Goal: Complete application form: Complete application form

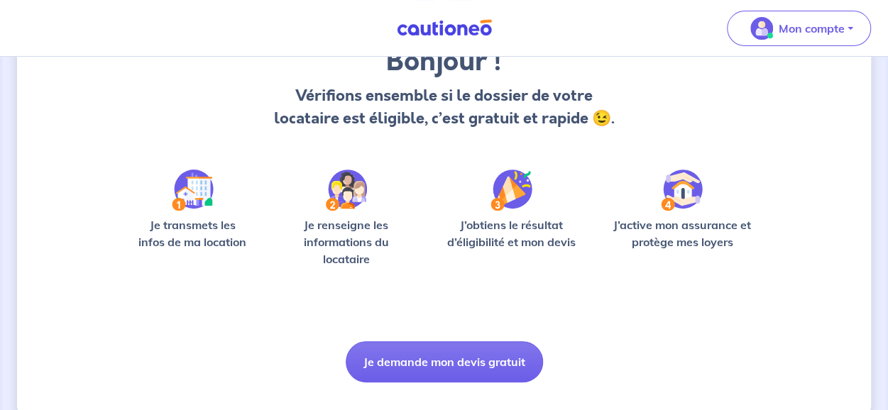
scroll to position [142, 0]
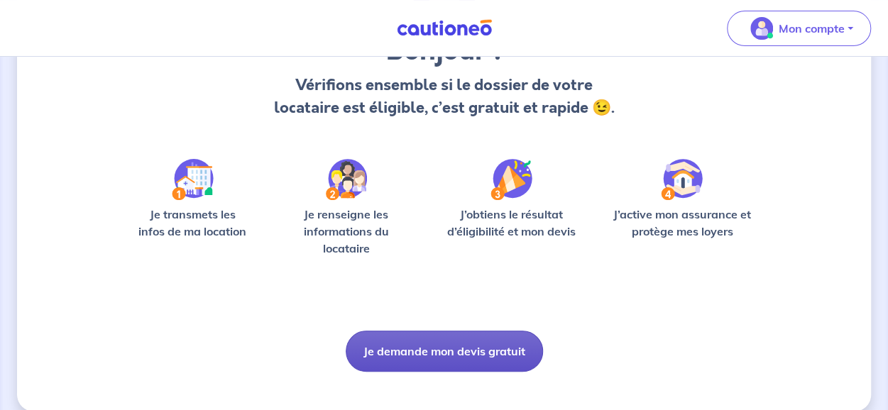
click at [466, 348] on button "Je demande mon devis gratuit" at bounding box center [444, 351] width 197 height 41
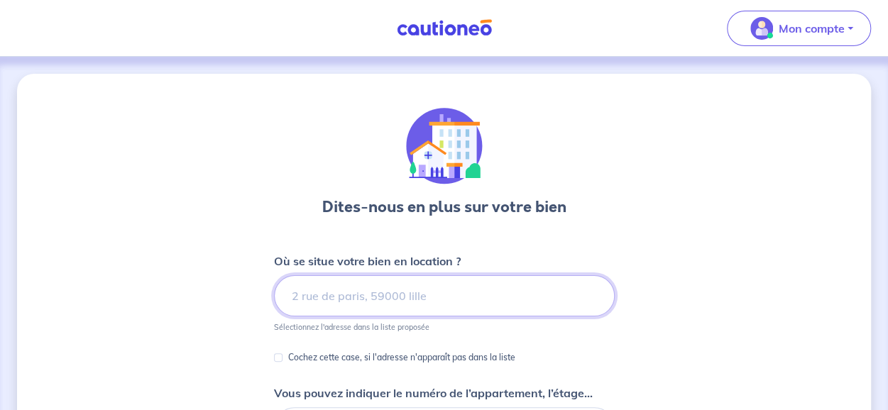
click at [339, 295] on input at bounding box center [444, 295] width 341 height 41
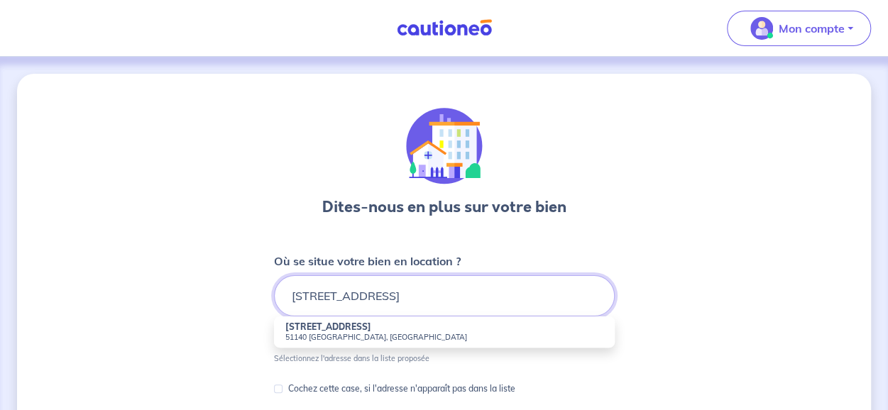
type input "[STREET_ADDRESS]"
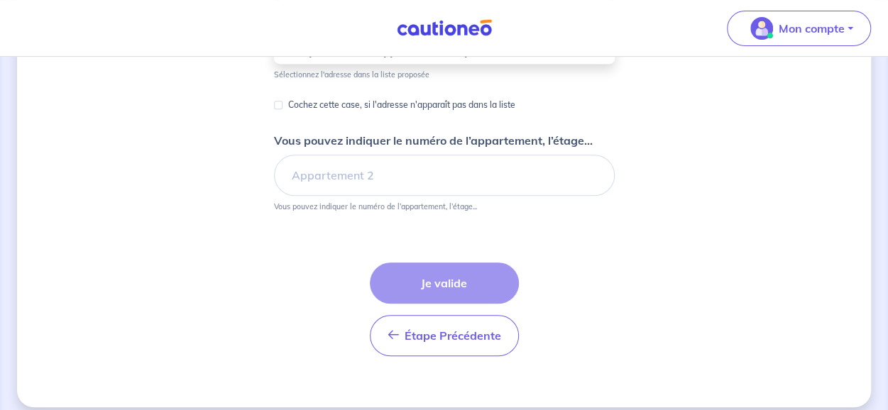
scroll to position [213, 0]
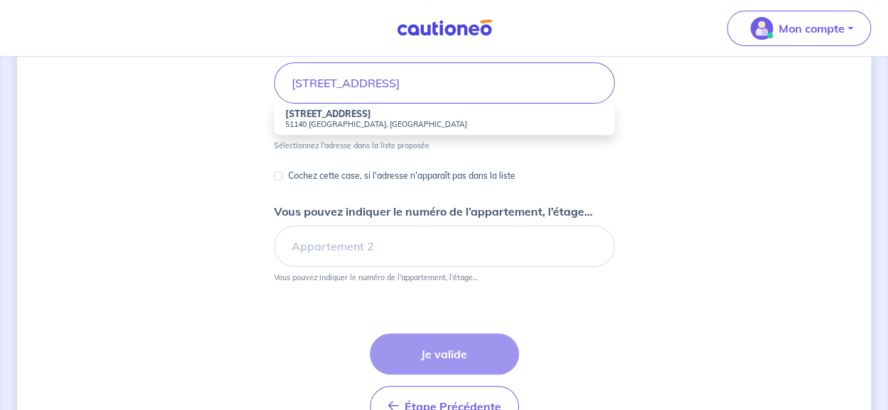
click at [356, 169] on p "Cochez cette case, si l'adresse n'apparaît pas dans la liste" at bounding box center [401, 175] width 227 height 17
click at [282, 172] on input "Cochez cette case, si l'adresse n'apparaît pas dans la liste" at bounding box center [278, 176] width 9 height 9
checkbox input "true"
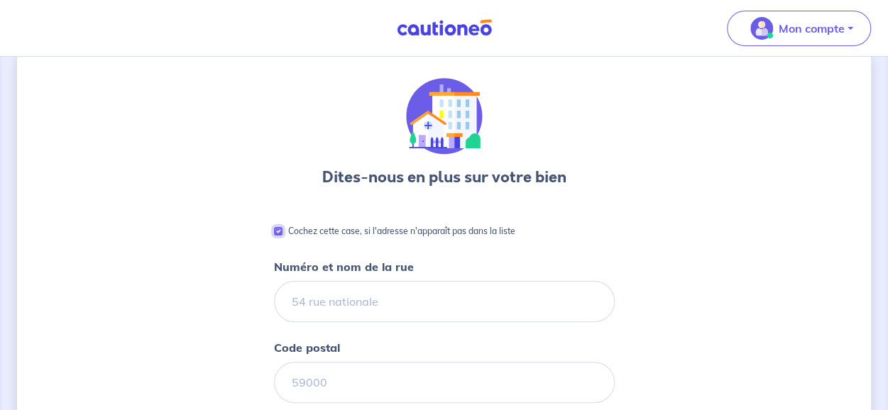
scroll to position [0, 0]
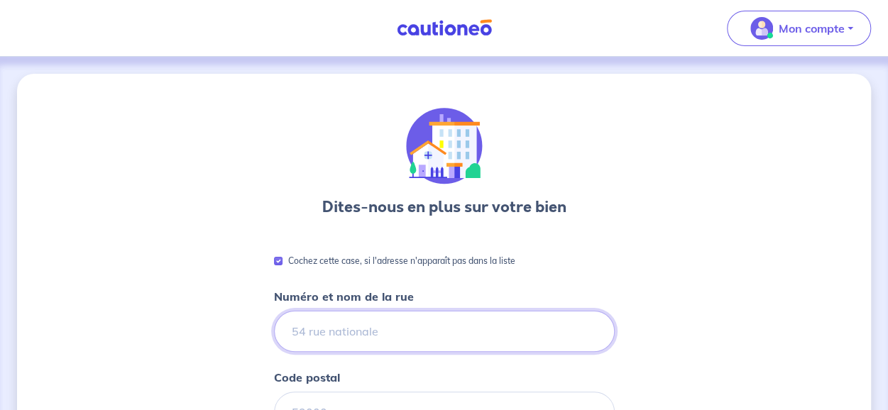
click at [320, 334] on input "Numéro et nom de la rue" at bounding box center [444, 331] width 341 height 41
type input "[STREET_ADDRESS]"
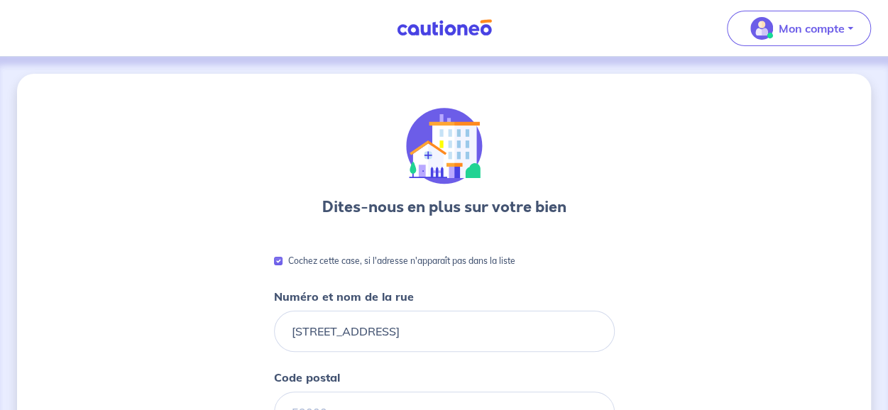
scroll to position [71, 0]
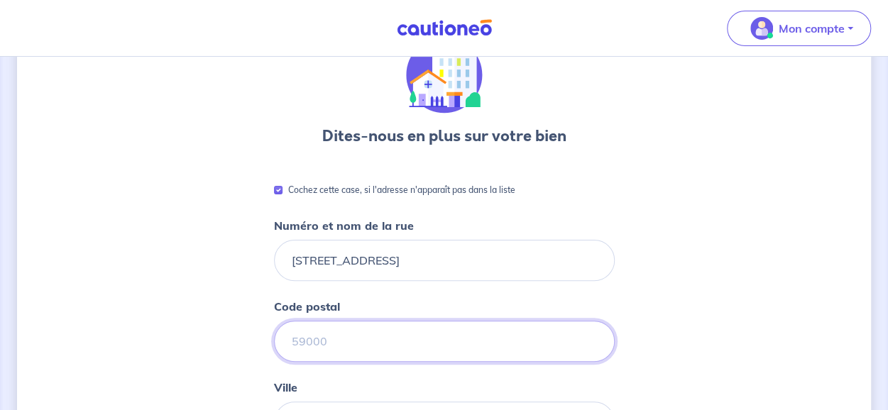
click at [354, 336] on input "Code postal" at bounding box center [444, 341] width 341 height 41
type input "51140"
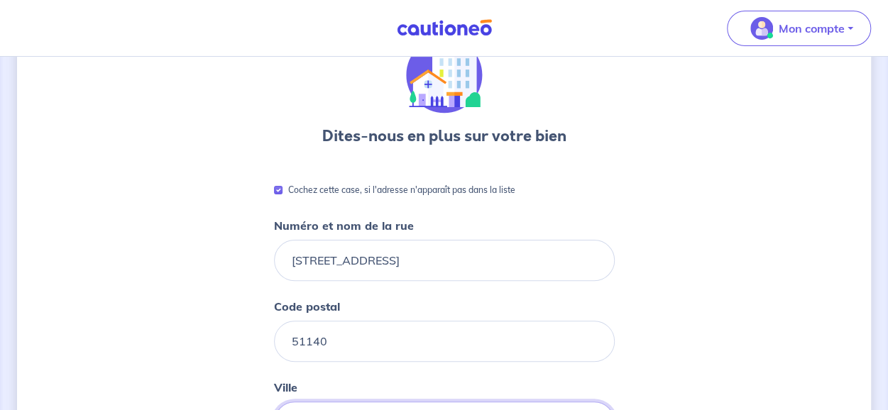
type input "Branscourt"
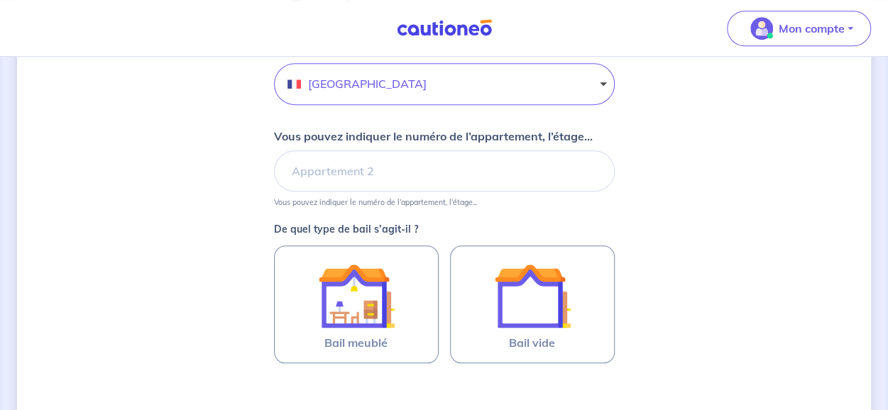
scroll to position [568, 0]
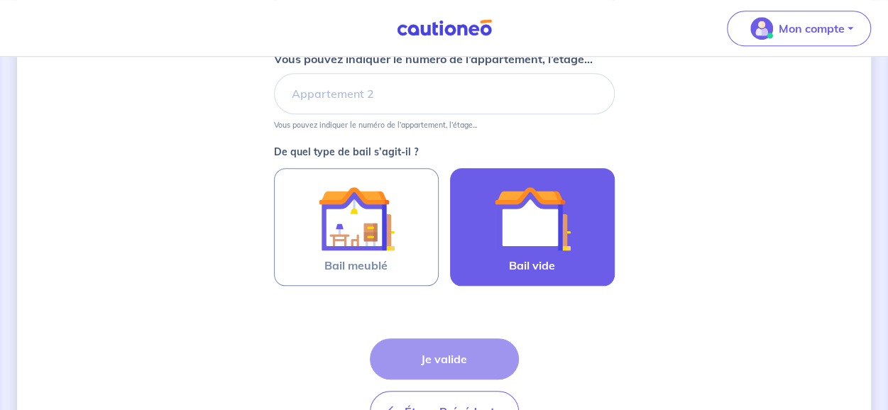
click at [543, 225] on img at bounding box center [532, 218] width 77 height 77
click at [0, 0] on input "Bail vide" at bounding box center [0, 0] width 0 height 0
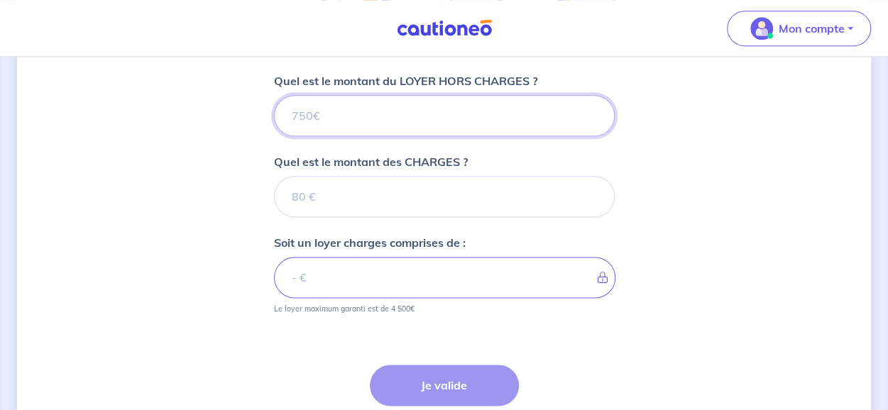
scroll to position [752, 0]
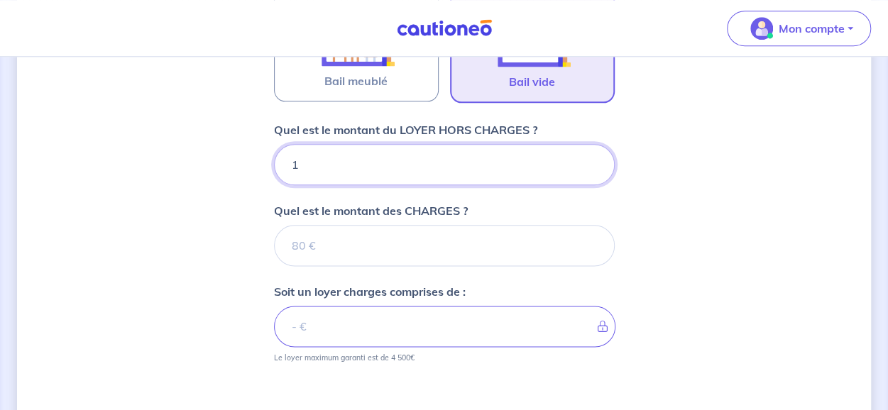
type input "11"
type input "1162"
type input "1162.5"
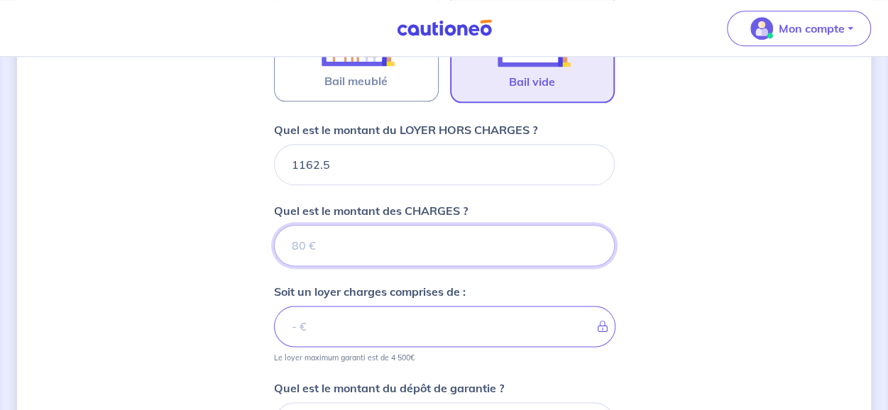
click at [341, 246] on input "Quel est le montant des CHARGES ?" at bounding box center [444, 245] width 341 height 41
type input "0"
type input "1162.5"
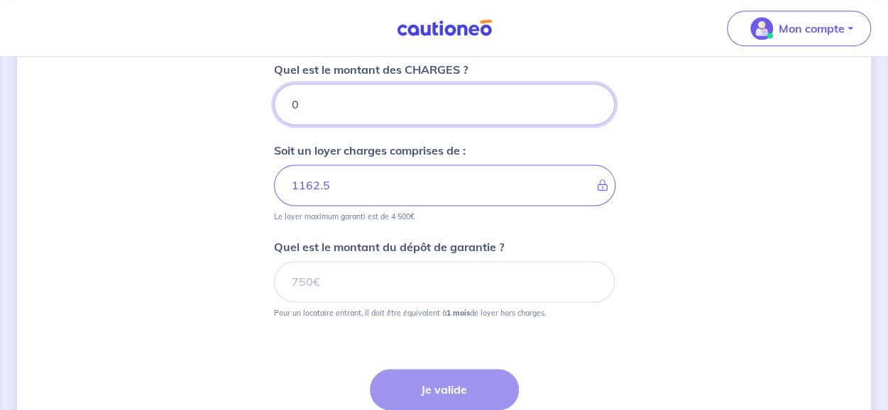
scroll to position [894, 0]
type input "0"
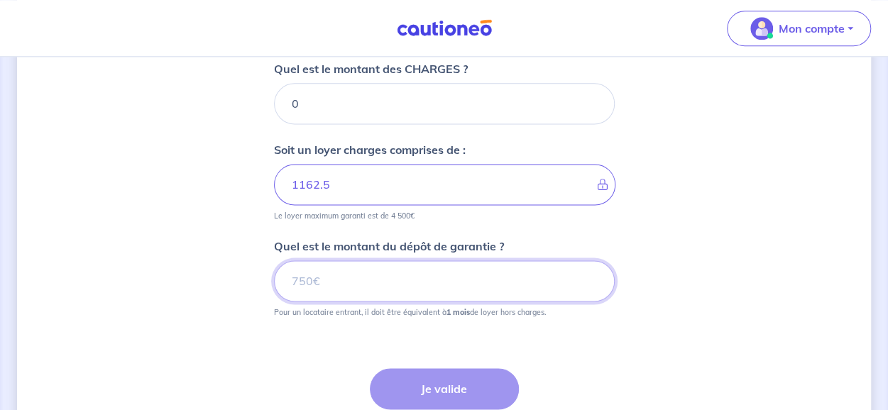
click at [356, 276] on input "Quel est le montant du dépôt de garantie ?" at bounding box center [444, 280] width 341 height 41
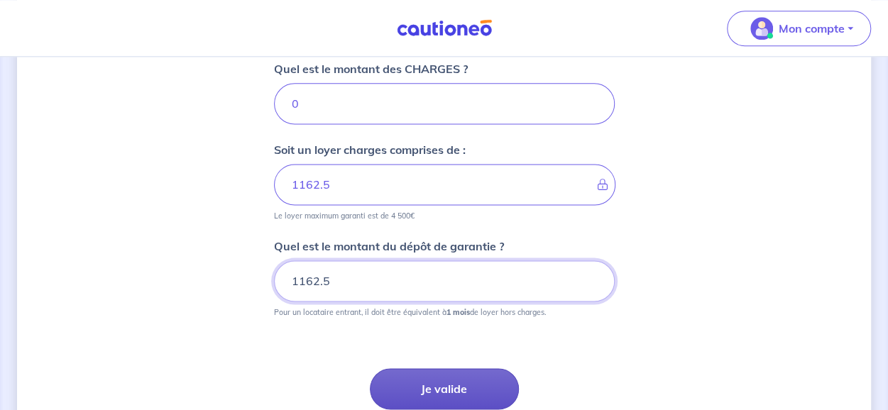
type input "1162.5"
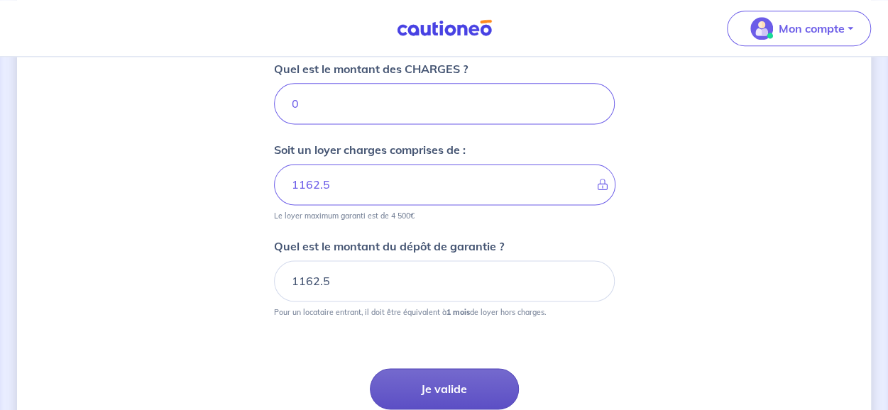
click at [479, 385] on button "Je valide" at bounding box center [444, 388] width 149 height 41
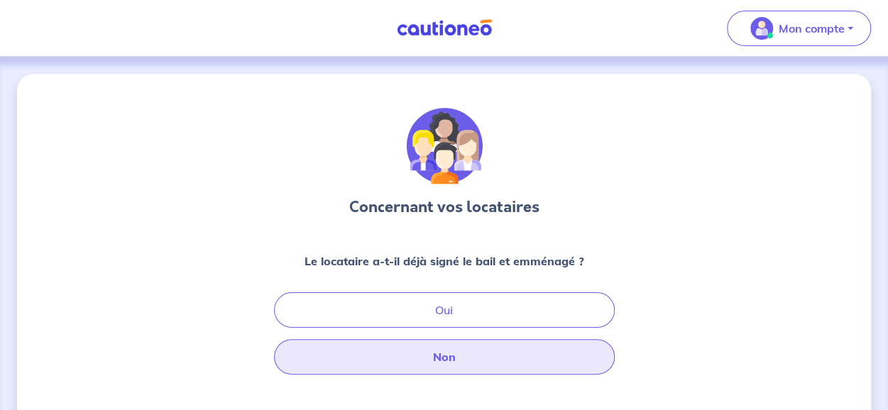
click at [456, 353] on button "Non" at bounding box center [444, 356] width 341 height 35
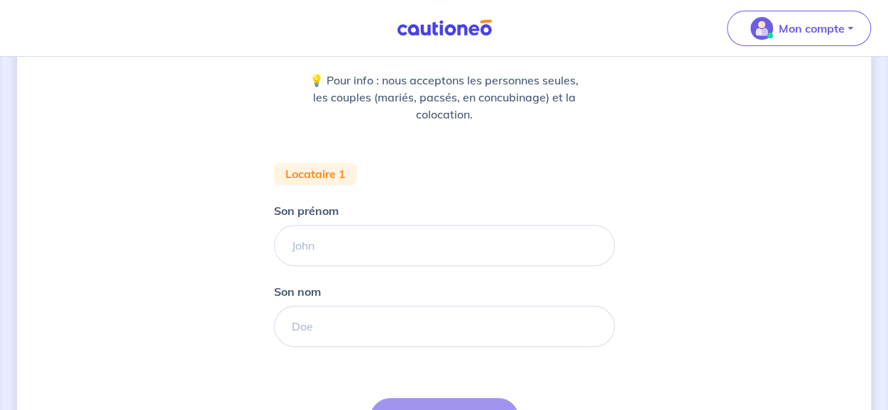
scroll to position [213, 0]
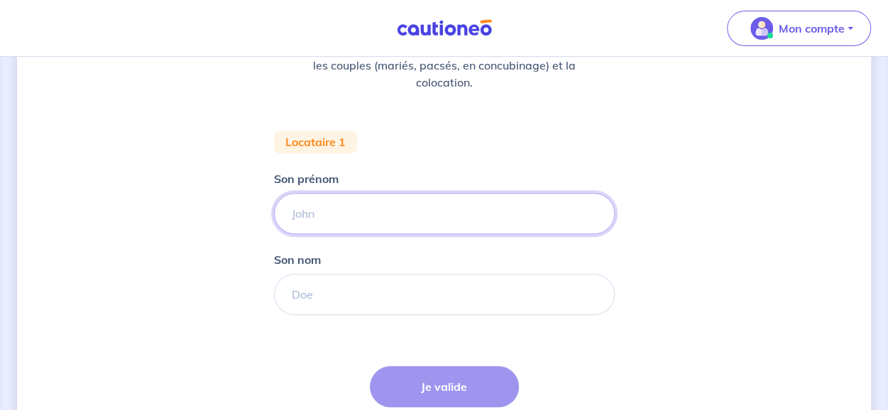
click at [321, 218] on input "Son prénom" at bounding box center [444, 213] width 341 height 41
type input "[PERSON_NAME]"
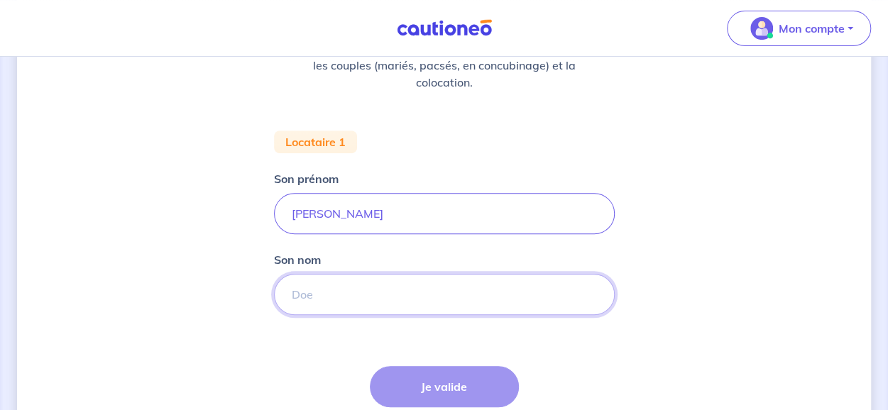
click at [312, 293] on input "Son nom" at bounding box center [444, 294] width 341 height 41
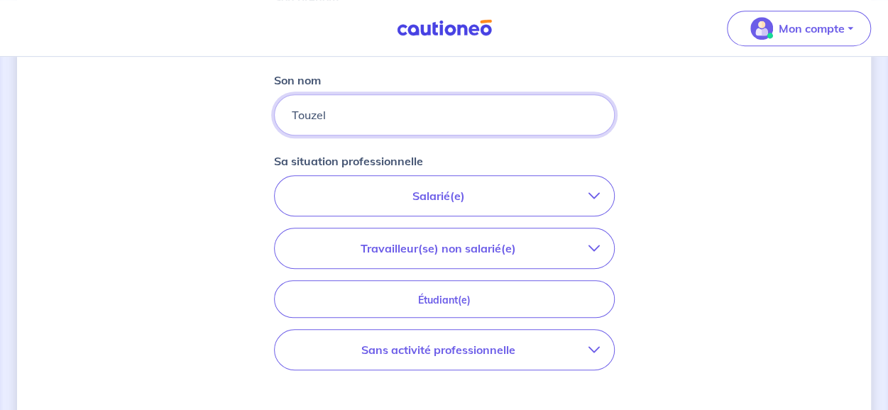
scroll to position [426, 0]
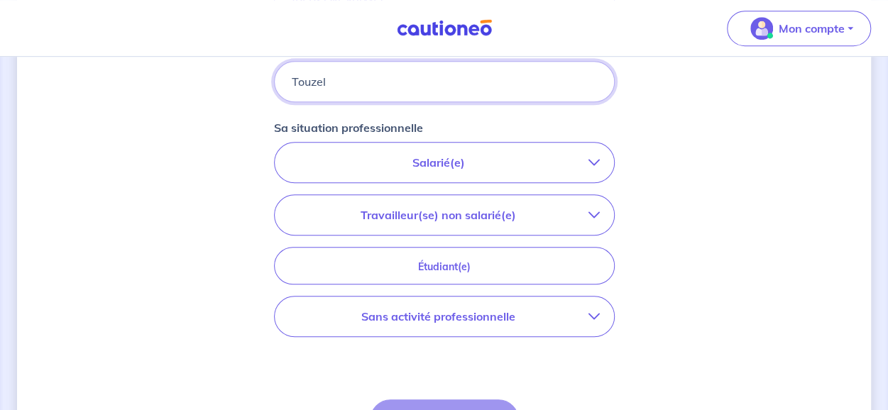
type input "Touzel"
click at [491, 211] on p "Travailleur(se) non salarié(e)" at bounding box center [438, 214] width 299 height 17
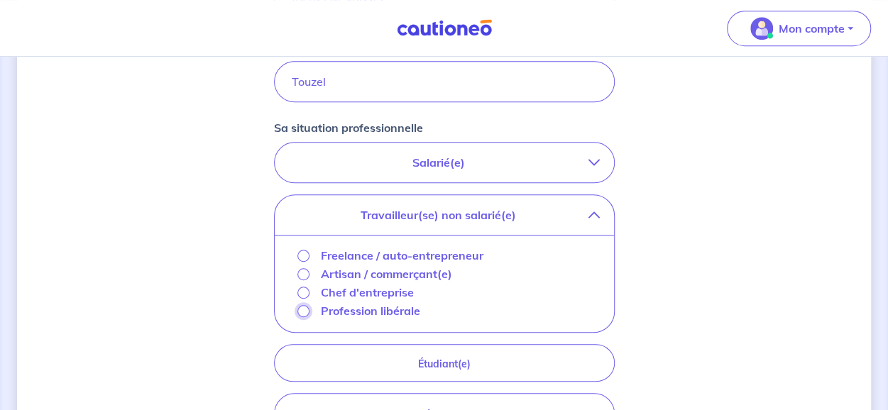
click at [301, 307] on input "Profession libérale" at bounding box center [303, 311] width 12 height 12
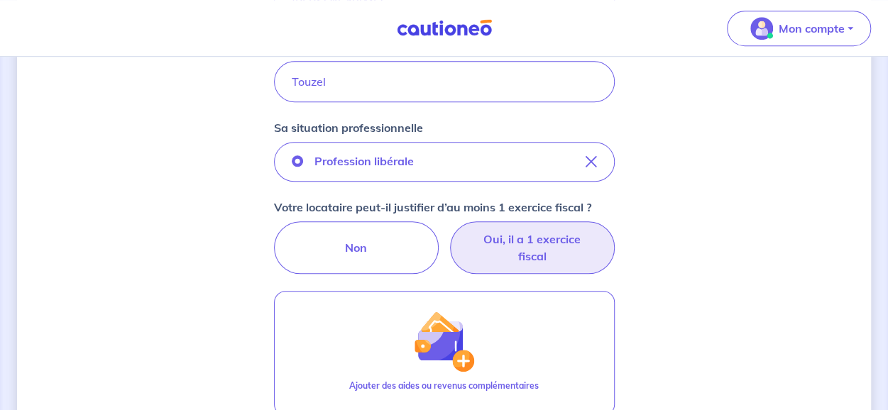
click at [546, 245] on label "Oui, il a 1 exercice fiscal" at bounding box center [532, 247] width 165 height 53
click at [448, 231] on input "Oui, il a 1 exercice fiscal" at bounding box center [443, 225] width 9 height 9
radio input "true"
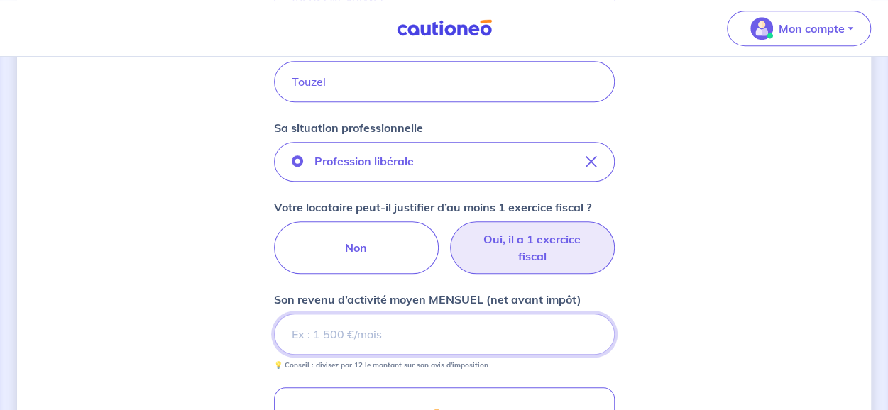
click at [359, 333] on input "Son revenu d’activité moyen MENSUEL (net avant impôt)" at bounding box center [444, 334] width 341 height 41
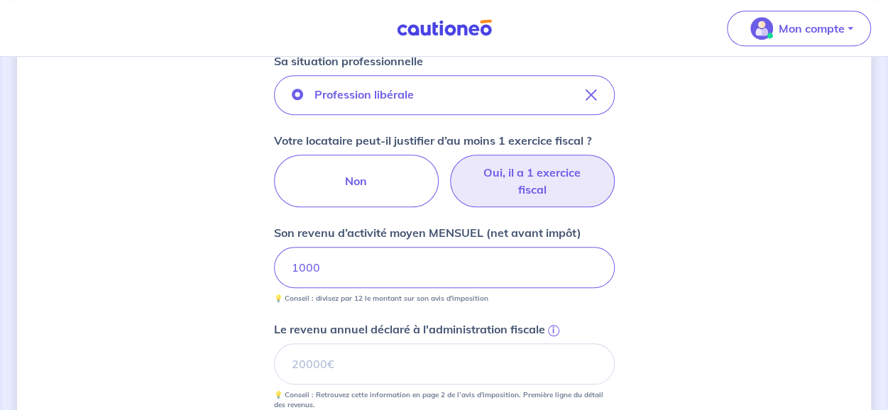
scroll to position [568, 0]
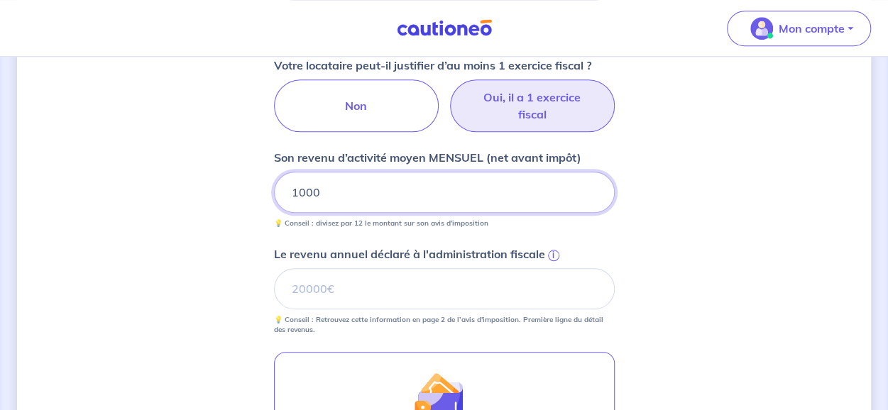
click at [329, 184] on input "1000" at bounding box center [444, 192] width 341 height 41
type input "1"
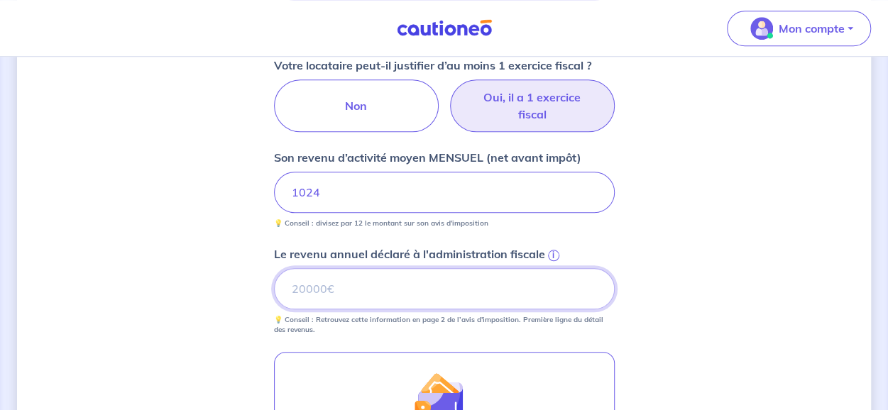
click at [306, 282] on input "Le revenu annuel déclaré à l'administration fiscale i" at bounding box center [444, 288] width 341 height 41
type input "12288"
click at [654, 270] on div "Concernant vos locataires 💡 Pour info : nous acceptons les personnes seules, le…" at bounding box center [444, 97] width 854 height 1183
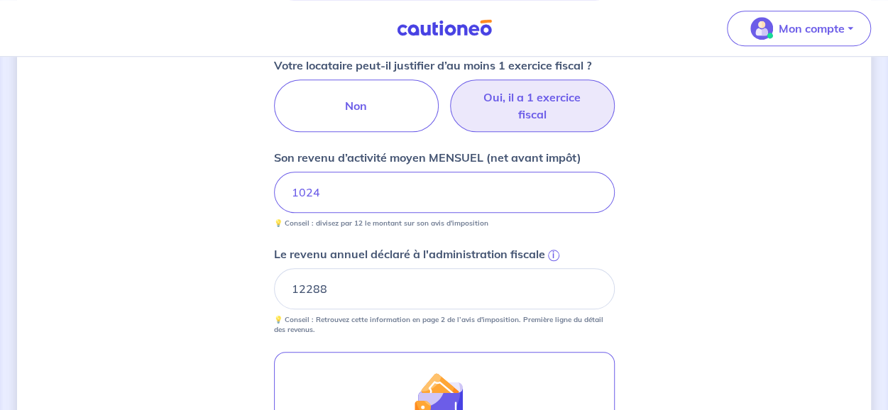
click at [211, 285] on div "Concernant vos locataires 💡 Pour info : nous acceptons les personnes seules, le…" at bounding box center [444, 97] width 854 height 1183
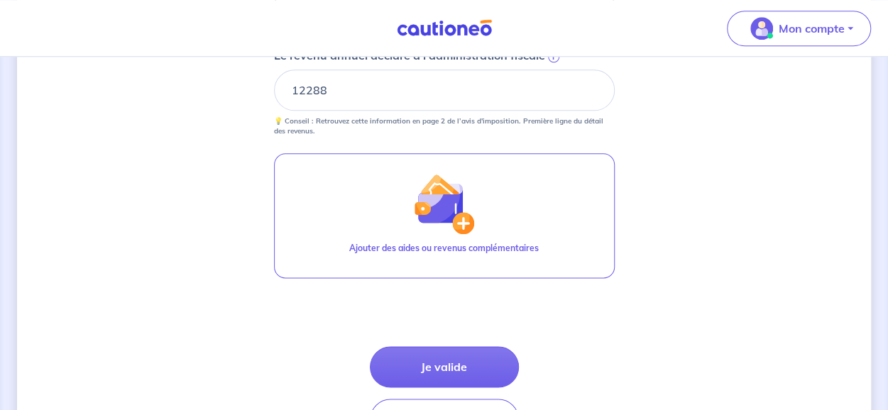
scroll to position [780, 0]
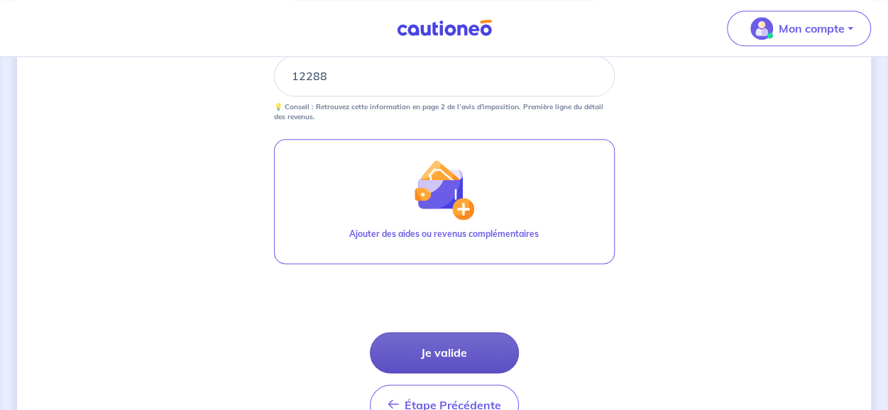
click at [434, 343] on button "Je valide" at bounding box center [444, 352] width 149 height 41
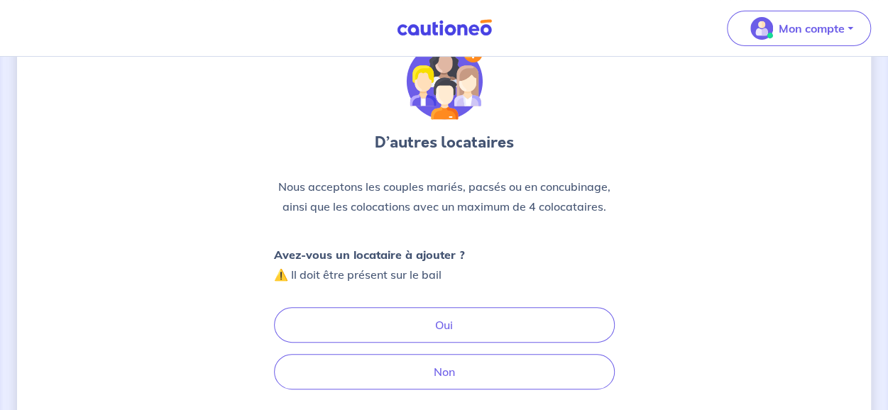
scroll to position [142, 0]
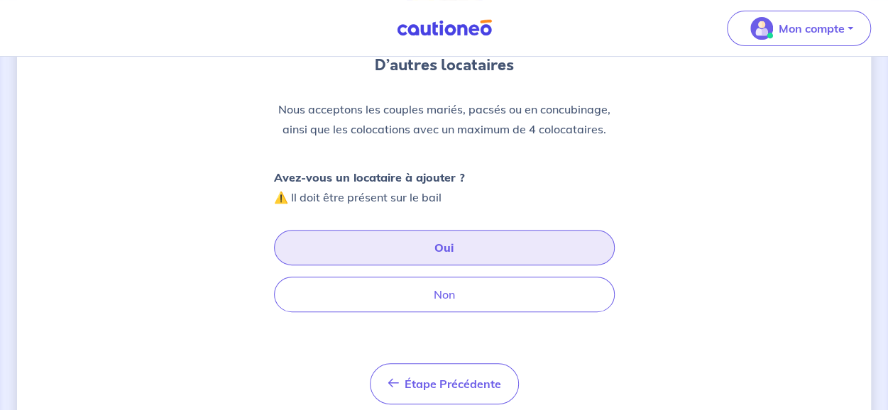
click at [450, 242] on button "Oui" at bounding box center [444, 247] width 341 height 35
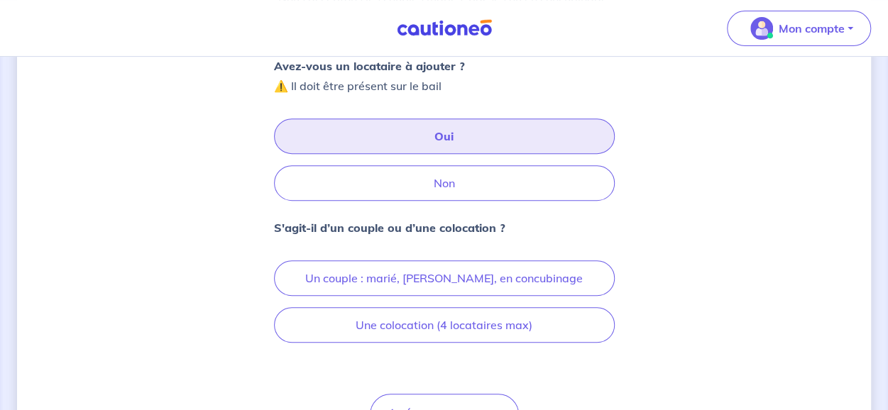
scroll to position [284, 0]
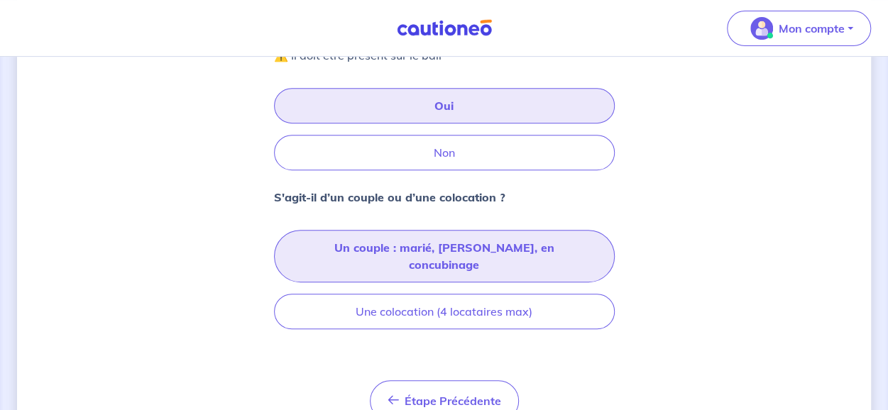
click at [475, 245] on button "Un couple : marié, [PERSON_NAME], en concubinage" at bounding box center [444, 256] width 341 height 53
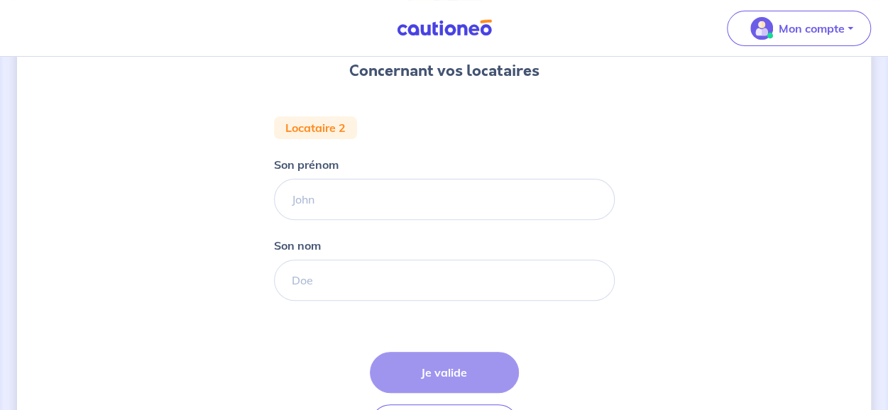
scroll to position [142, 0]
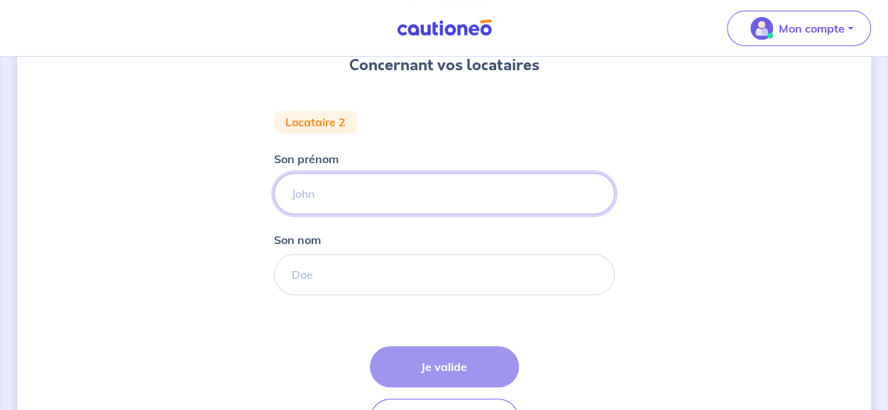
click at [318, 197] on input "Son prénom" at bounding box center [444, 193] width 341 height 41
type input "[PERSON_NAME]"
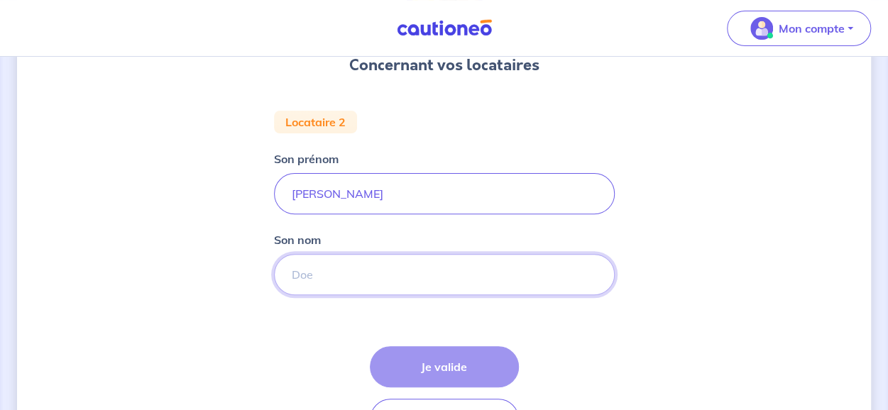
click at [337, 263] on input "Son nom" at bounding box center [444, 274] width 341 height 41
type input "Thiebaut"
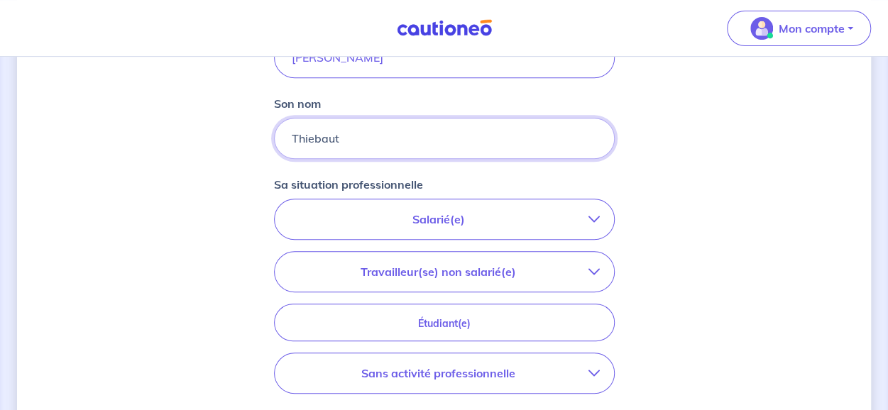
scroll to position [284, 0]
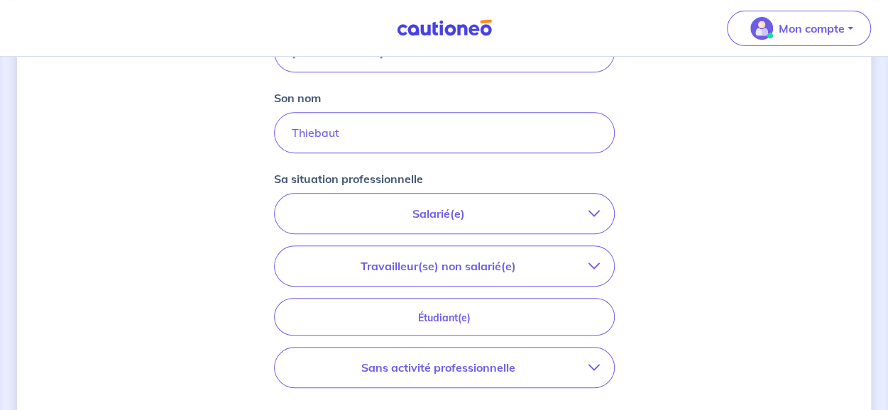
click at [454, 265] on p "Travailleur(se) non salarié(e)" at bounding box center [438, 266] width 299 height 17
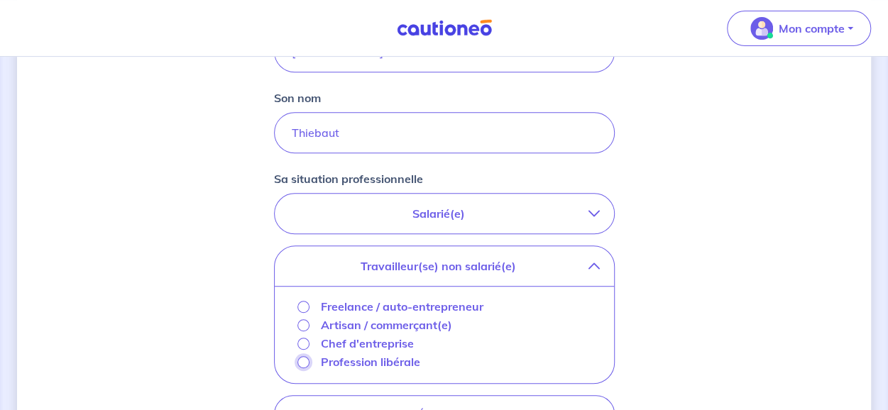
click at [305, 358] on input "Profession libérale" at bounding box center [303, 362] width 12 height 12
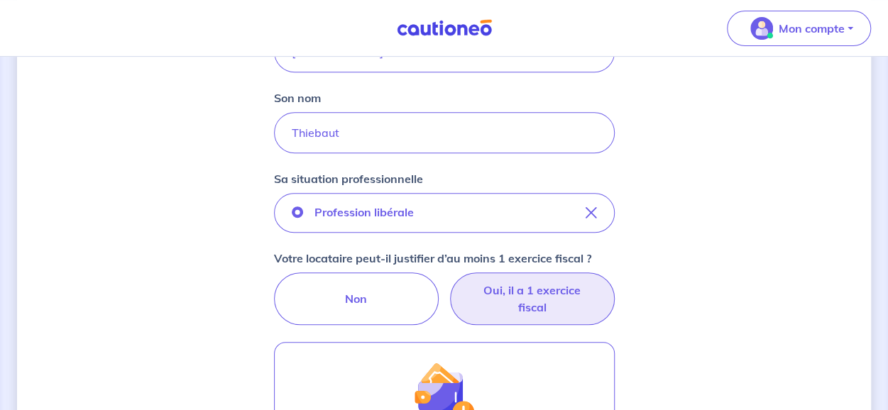
click at [548, 287] on label "Oui, il a 1 exercice fiscal" at bounding box center [532, 298] width 165 height 53
click at [448, 282] on input "Oui, il a 1 exercice fiscal" at bounding box center [443, 276] width 9 height 9
radio input "true"
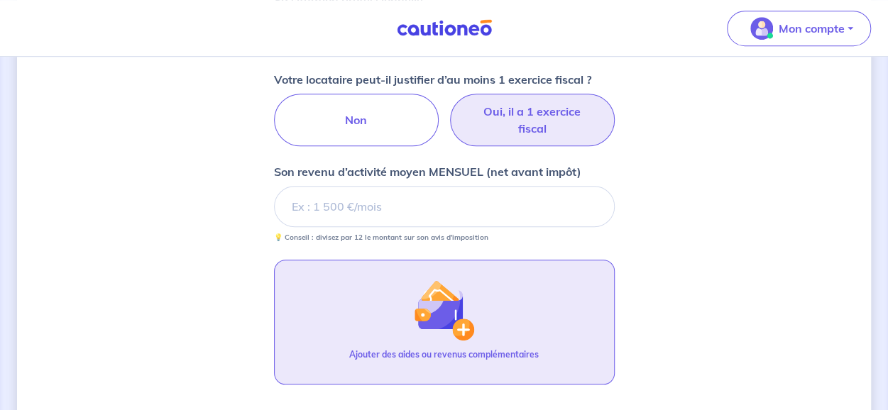
scroll to position [497, 0]
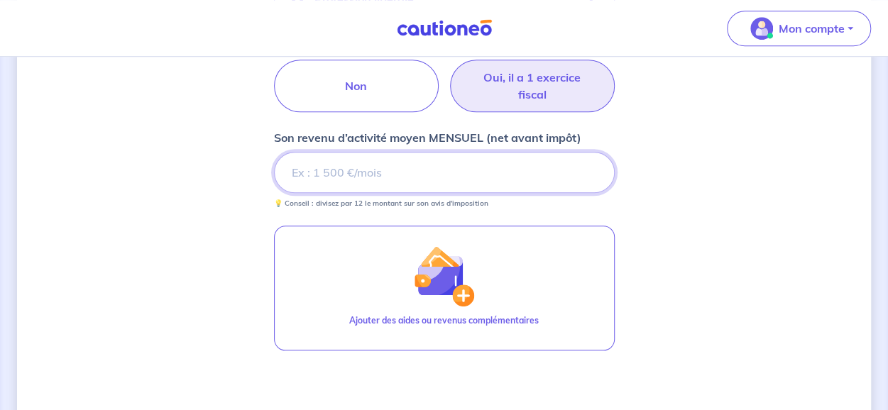
click at [328, 172] on input "Son revenu d’activité moyen MENSUEL (net avant impôt)" at bounding box center [444, 172] width 341 height 41
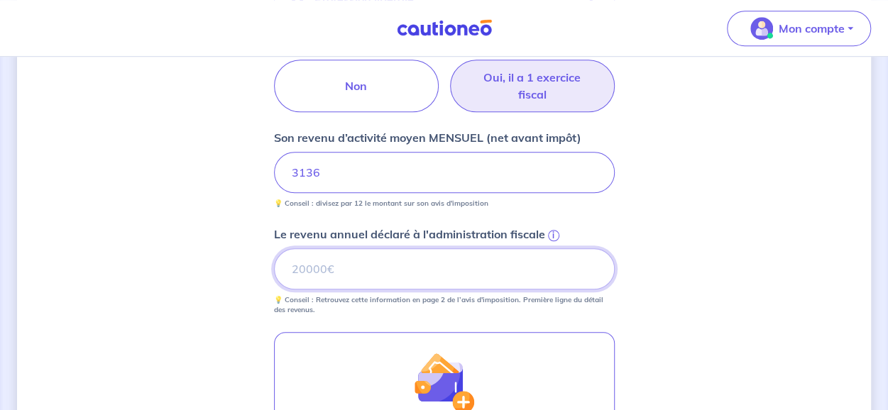
click at [353, 256] on input "Le revenu annuel déclaré à l'administration fiscale i" at bounding box center [444, 268] width 341 height 41
type input "37639"
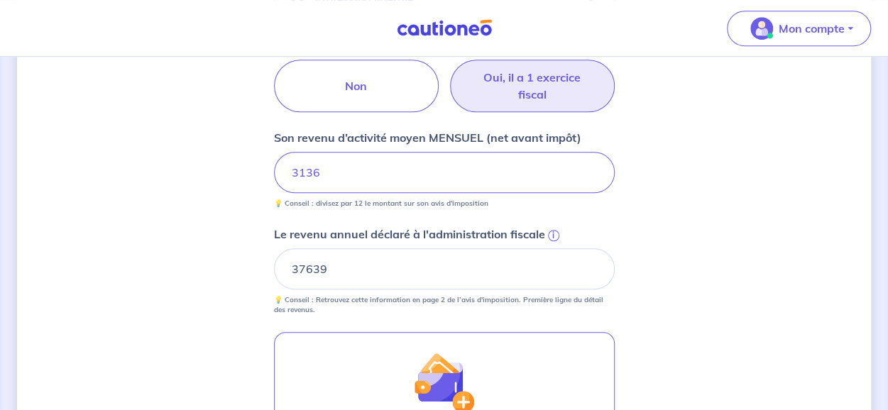
click at [755, 311] on div "Concernant vos locataires Locataire 2 Son prénom [PERSON_NAME] nom Thiebaut Sa …" at bounding box center [444, 123] width 854 height 1093
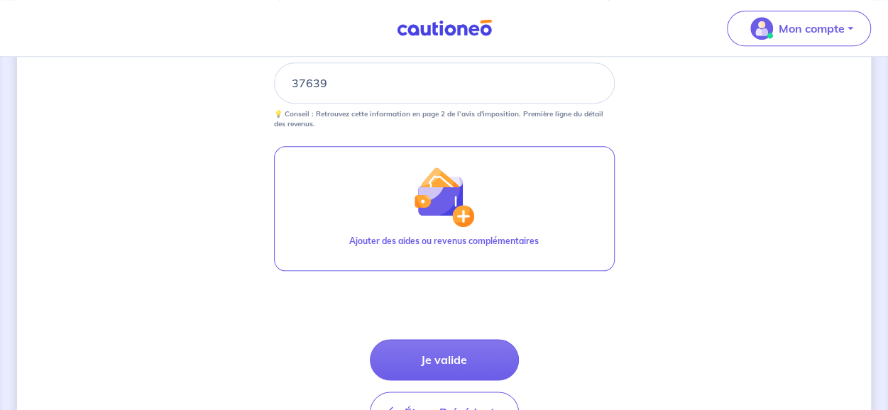
scroll to position [710, 0]
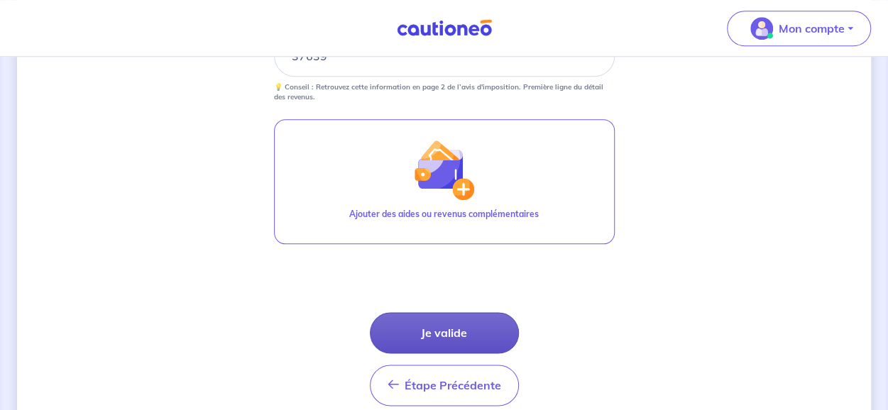
click at [480, 328] on button "Je valide" at bounding box center [444, 332] width 149 height 41
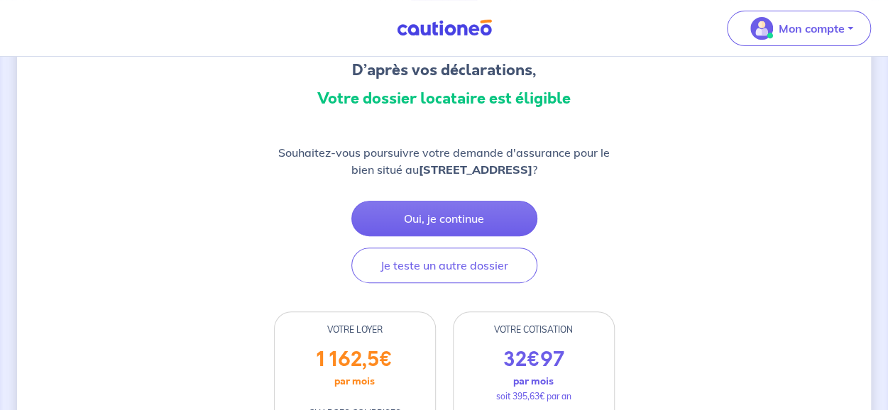
scroll to position [142, 0]
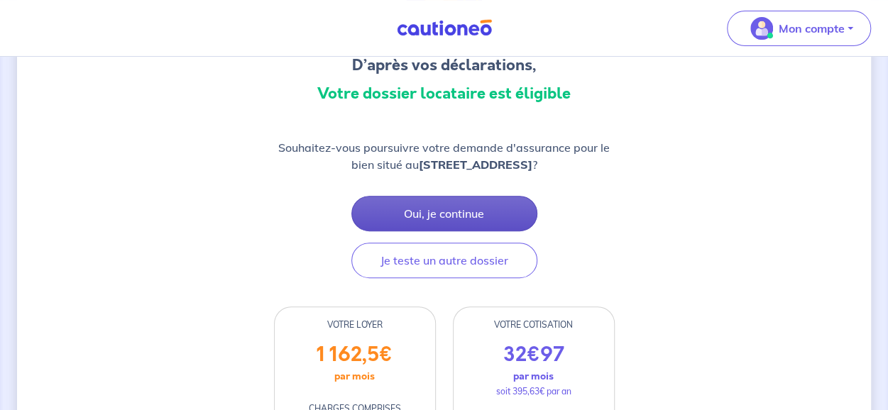
click at [452, 206] on button "Oui, je continue" at bounding box center [444, 213] width 186 height 35
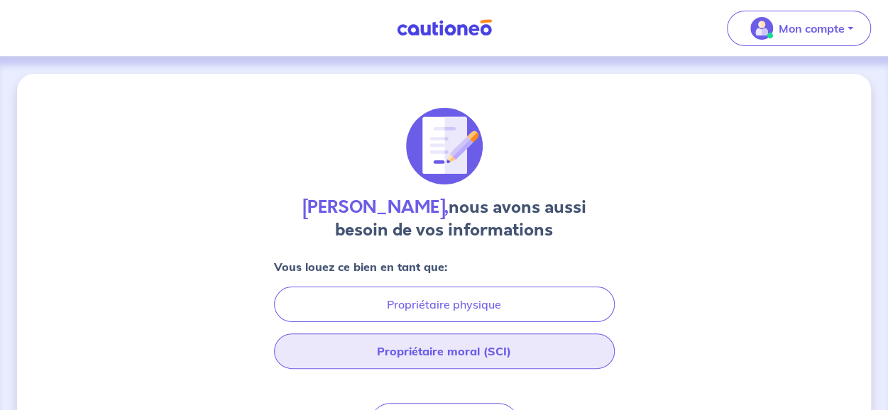
click at [469, 350] on button "Propriétaire moral (SCI)" at bounding box center [444, 350] width 341 height 35
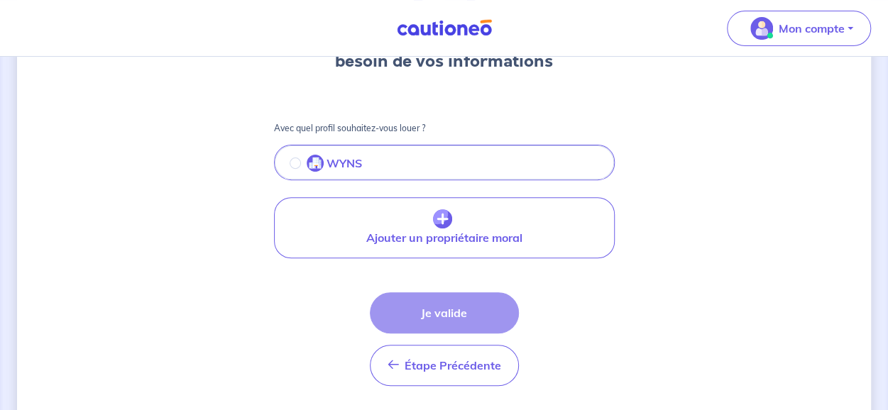
scroll to position [210, 0]
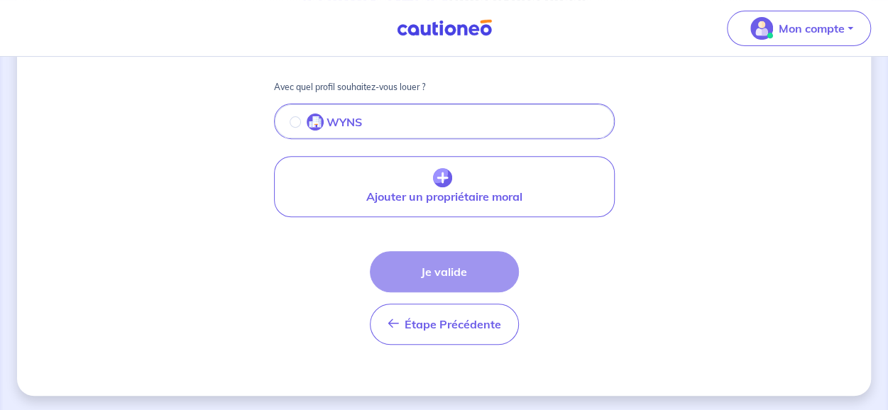
click at [451, 266] on div "Étape Précédente Précédent Je valide Je valide" at bounding box center [444, 298] width 149 height 94
click at [416, 123] on button "WYNS" at bounding box center [444, 123] width 338 height 30
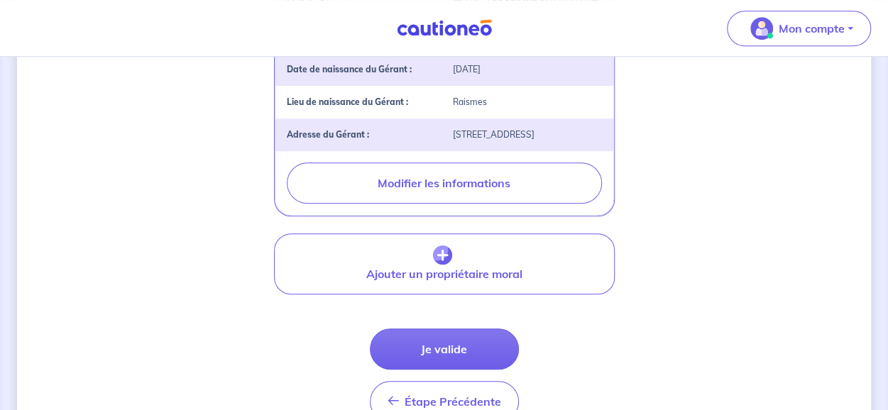
scroll to position [565, 0]
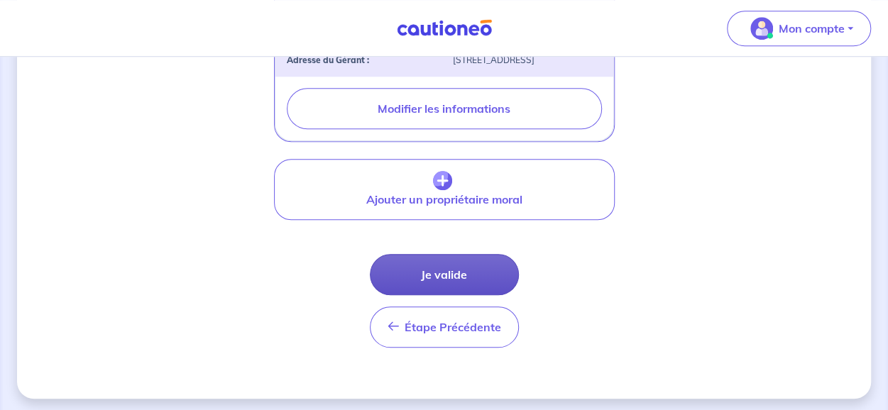
click at [473, 279] on button "Je valide" at bounding box center [444, 274] width 149 height 41
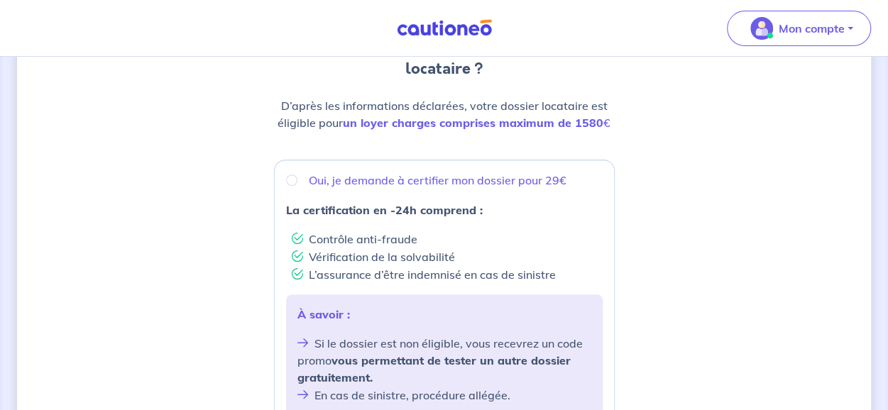
scroll to position [142, 0]
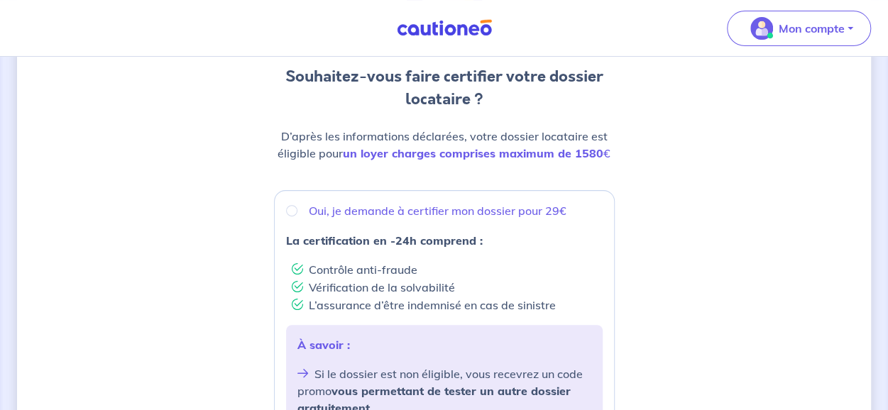
click at [358, 212] on p "Oui, je demande à certifier mon dossier pour 29€" at bounding box center [438, 210] width 258 height 17
click at [297, 212] on input "Oui, je demande à certifier mon dossier pour 29€" at bounding box center [291, 210] width 11 height 11
radio input "true"
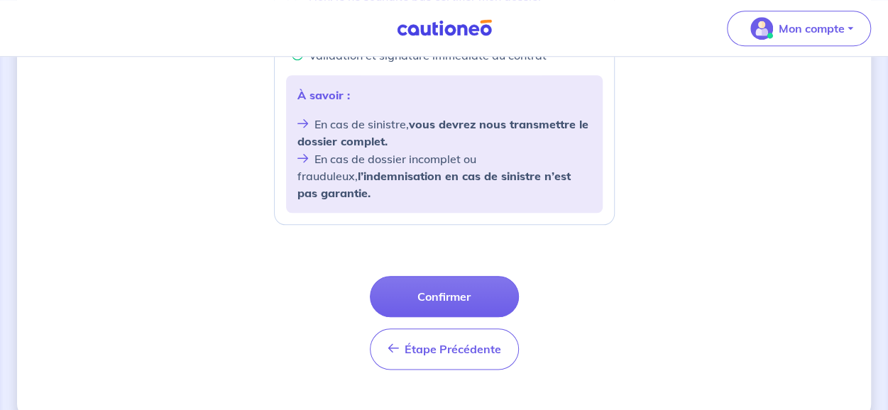
scroll to position [647, 0]
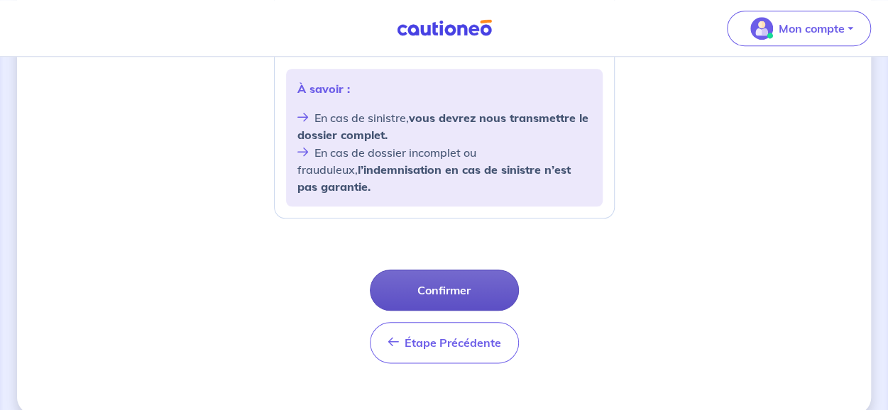
click at [432, 270] on button "Confirmer" at bounding box center [444, 290] width 149 height 41
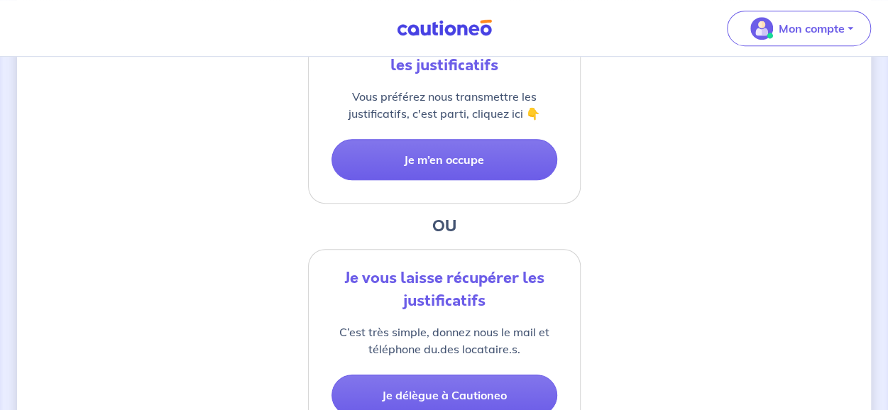
scroll to position [426, 0]
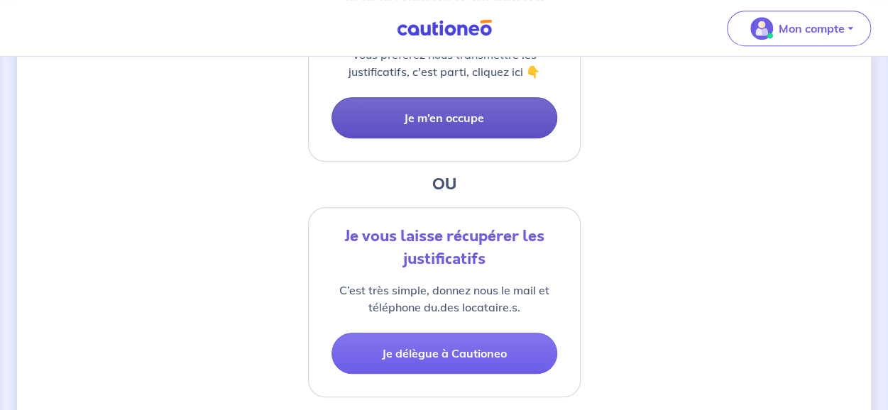
click at [439, 117] on button "Je m’en occupe" at bounding box center [444, 117] width 226 height 41
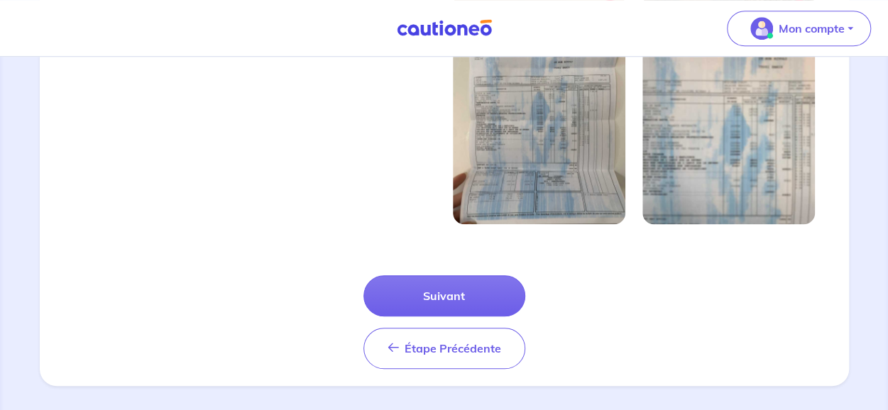
scroll to position [562, 0]
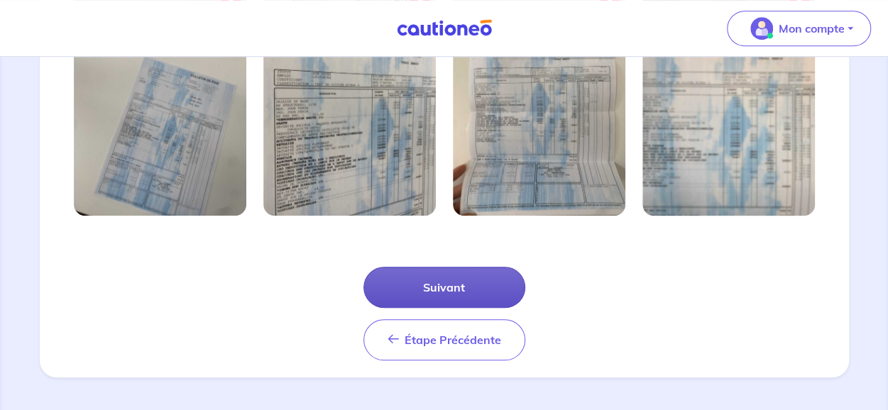
click at [425, 289] on button "Suivant" at bounding box center [444, 287] width 162 height 41
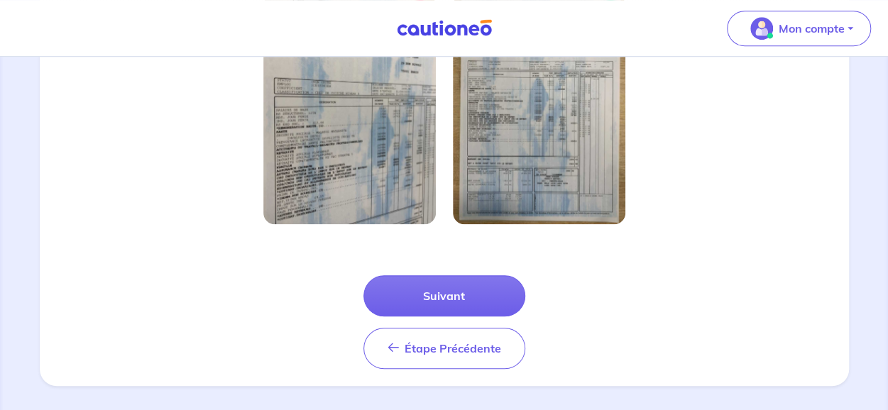
scroll to position [494, 0]
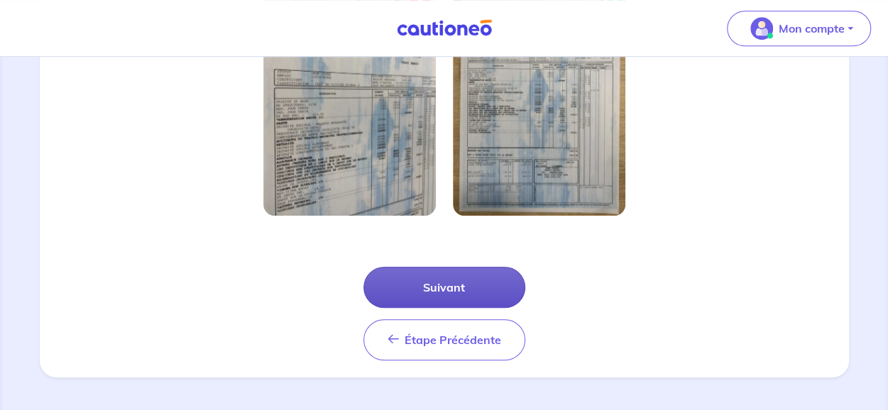
click at [448, 282] on button "Suivant" at bounding box center [444, 287] width 162 height 41
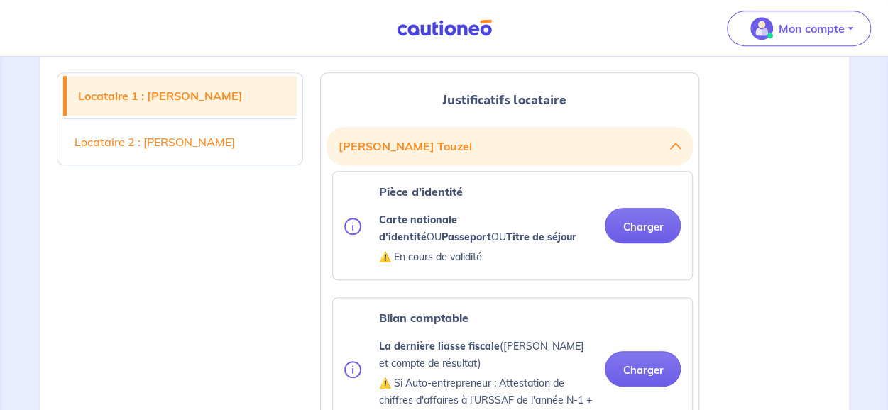
scroll to position [355, 0]
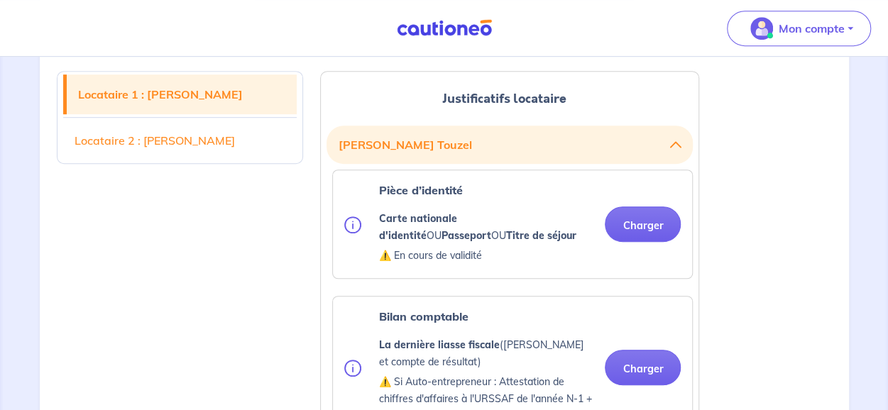
click at [121, 96] on link "Locataire 1 : [PERSON_NAME]" at bounding box center [182, 94] width 231 height 40
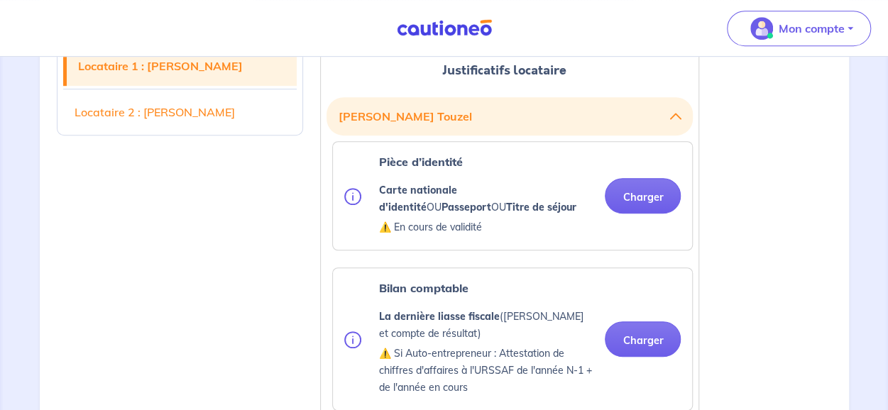
scroll to position [385, 0]
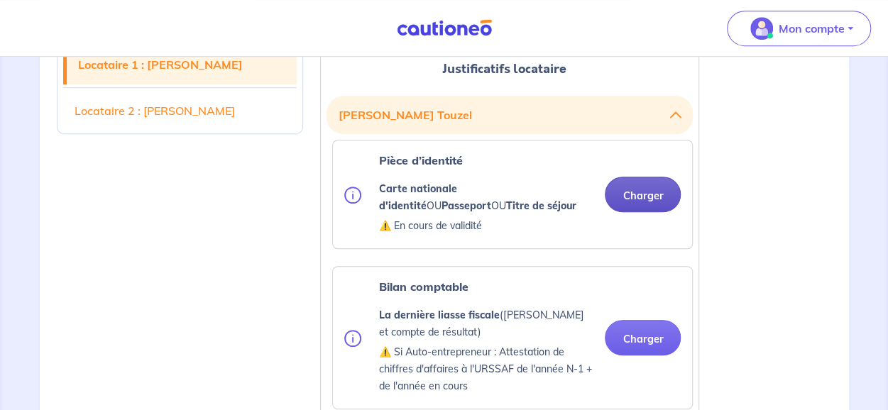
click at [642, 189] on button "Charger" at bounding box center [643, 194] width 76 height 35
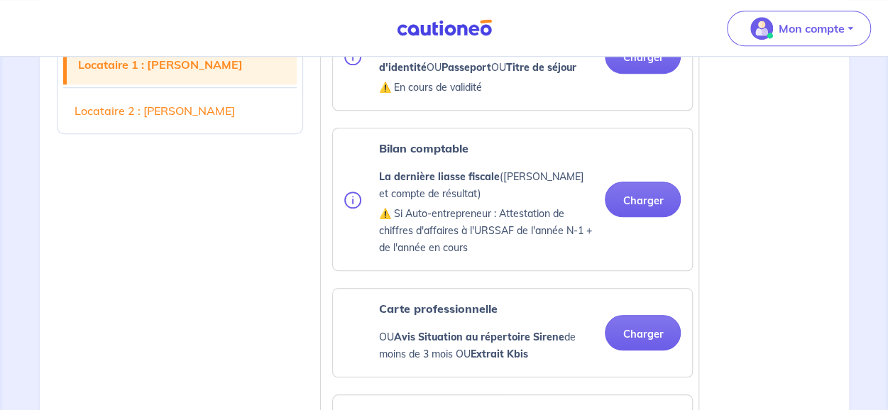
scroll to position [526, 0]
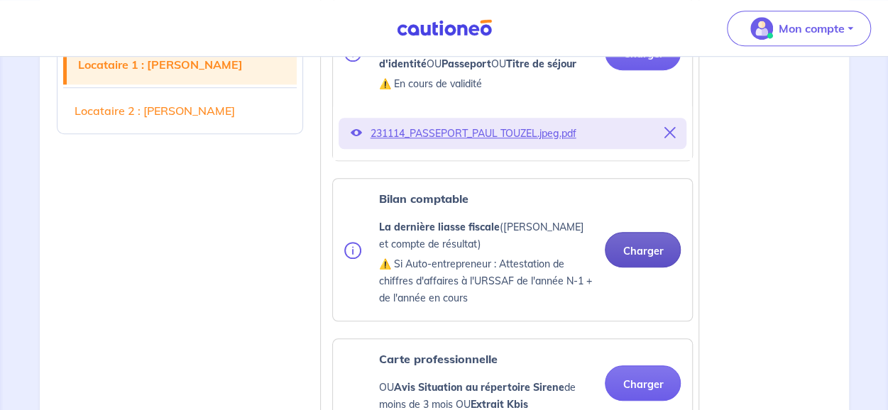
click at [637, 245] on button "Charger" at bounding box center [643, 249] width 76 height 35
click at [640, 245] on button "Charger" at bounding box center [643, 249] width 76 height 35
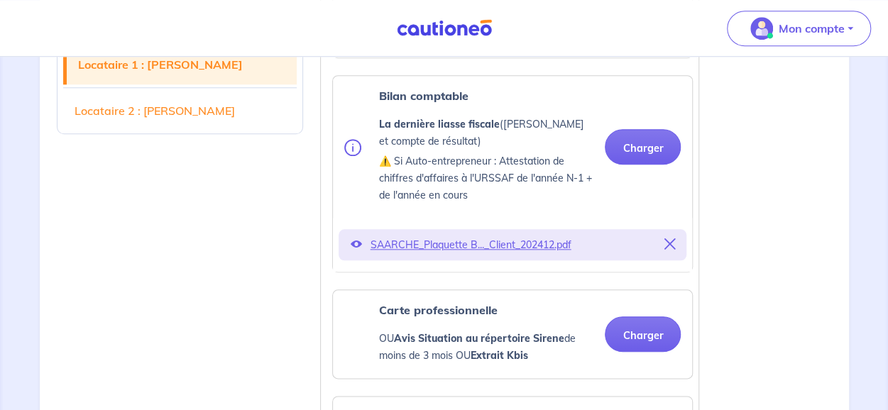
scroll to position [668, 0]
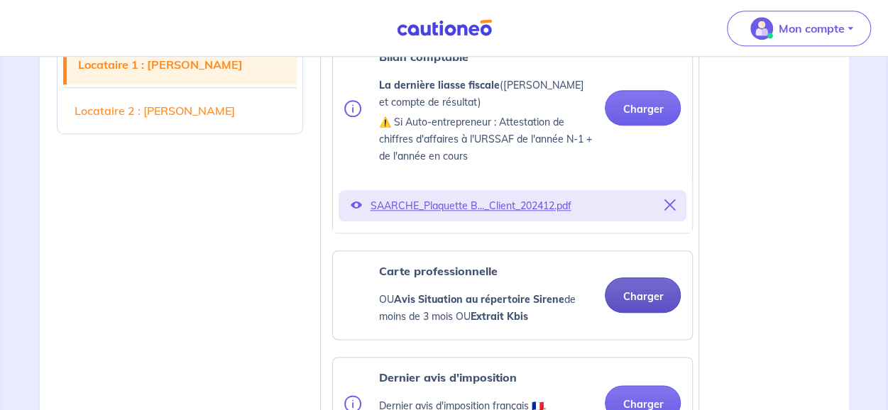
click at [639, 294] on button "Charger" at bounding box center [643, 294] width 76 height 35
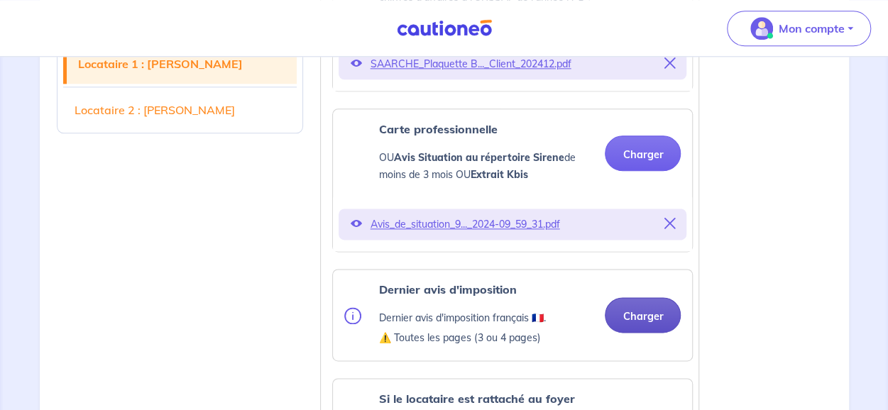
click at [639, 311] on button "Charger" at bounding box center [643, 314] width 76 height 35
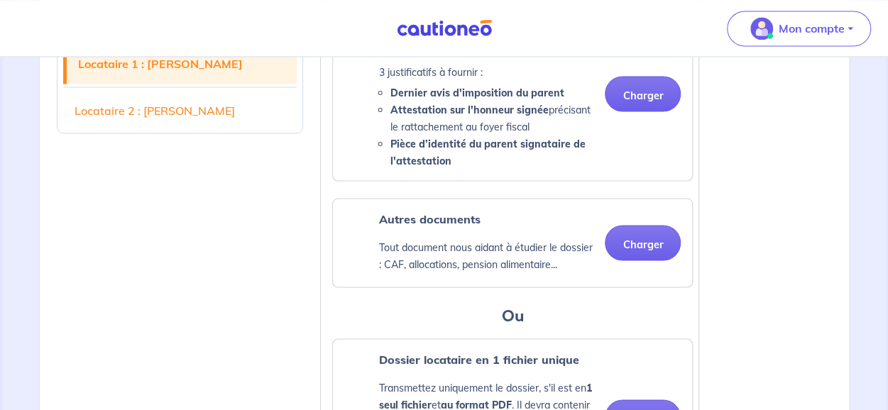
scroll to position [1307, 0]
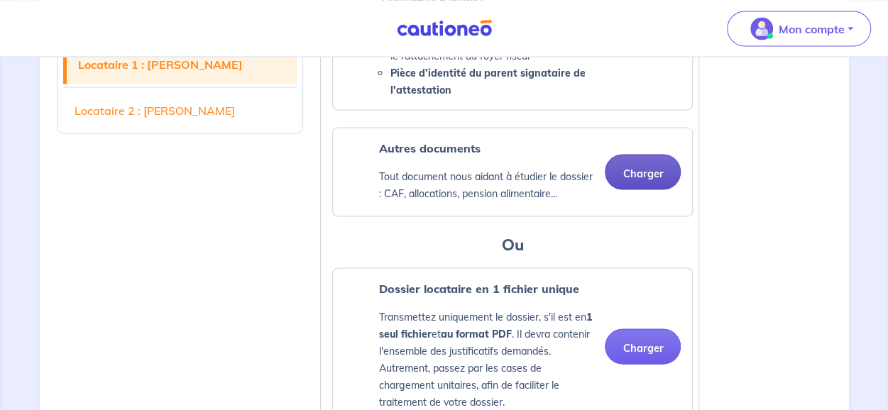
click at [643, 169] on button "Charger" at bounding box center [643, 171] width 76 height 35
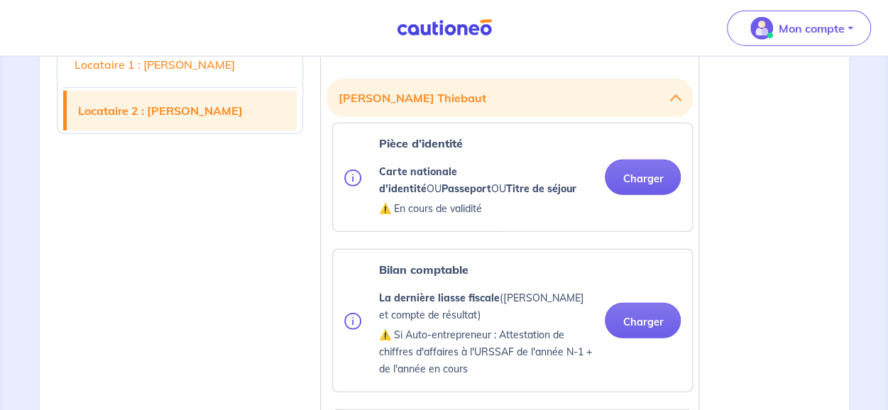
scroll to position [1804, 0]
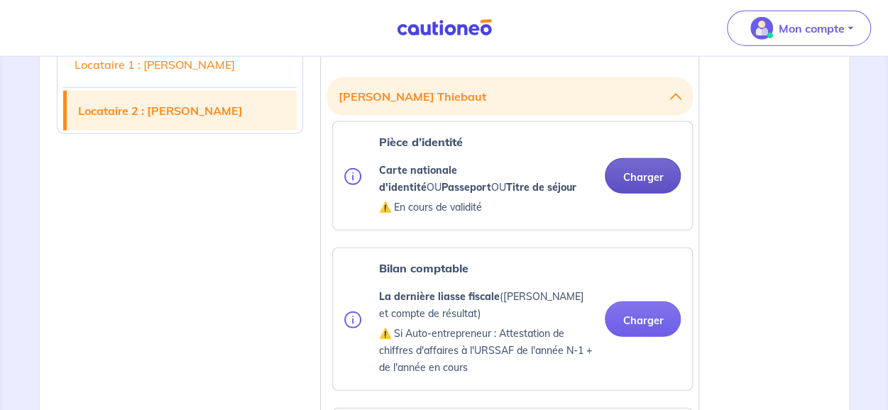
click at [640, 170] on button "Charger" at bounding box center [643, 175] width 76 height 35
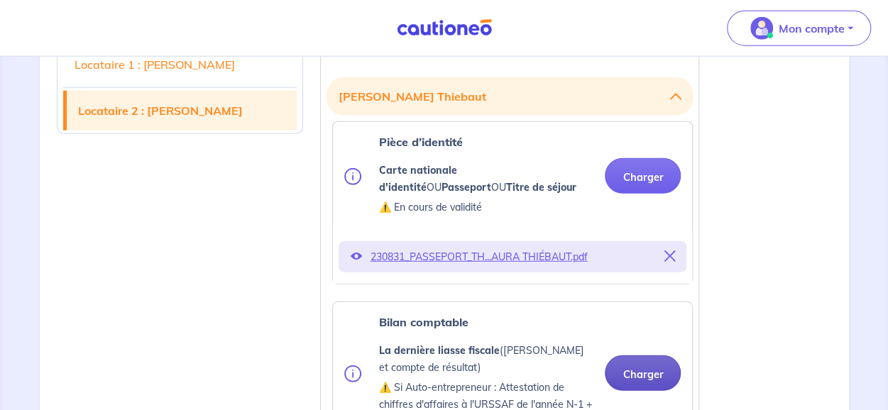
click at [637, 364] on button "Charger" at bounding box center [643, 372] width 76 height 35
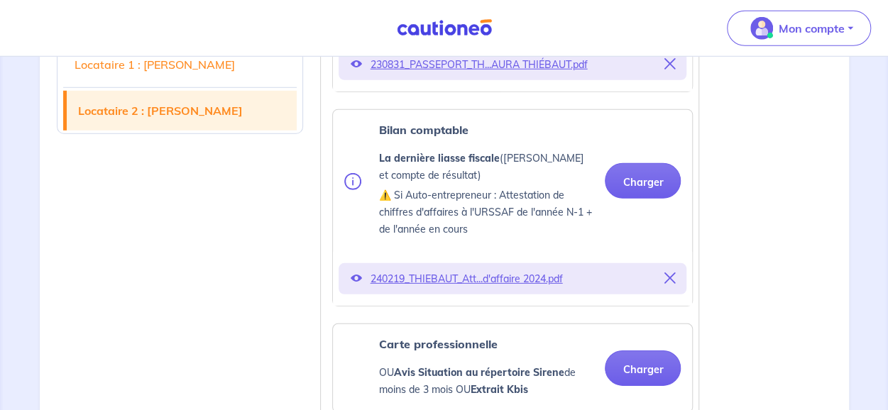
scroll to position [2016, 0]
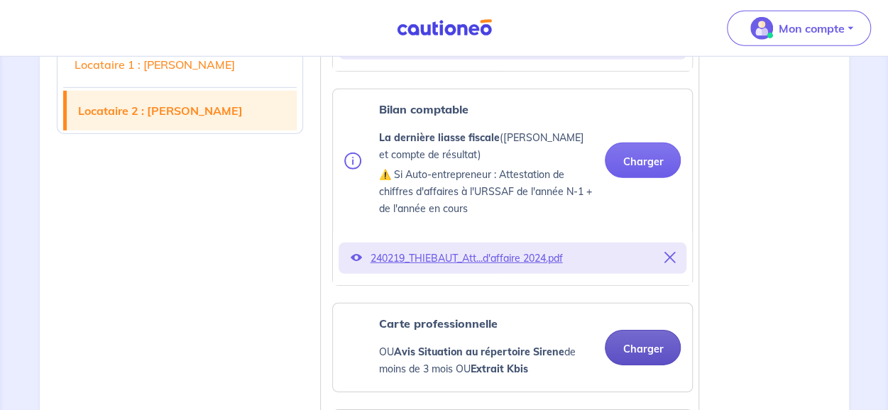
click at [646, 344] on button "Charger" at bounding box center [643, 347] width 76 height 35
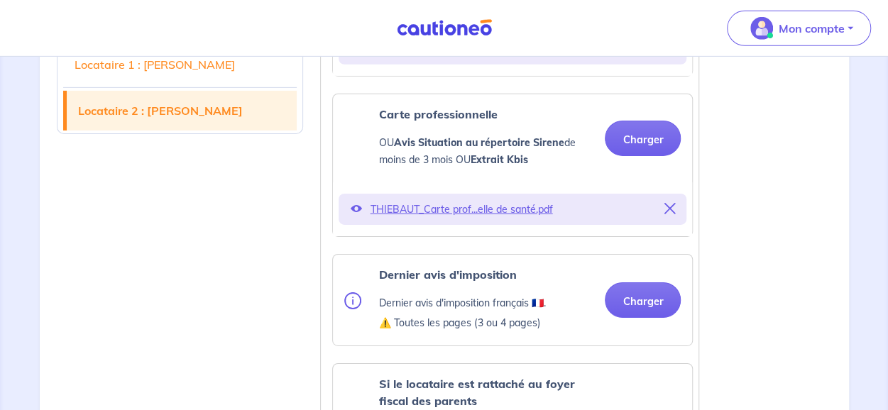
scroll to position [2229, 0]
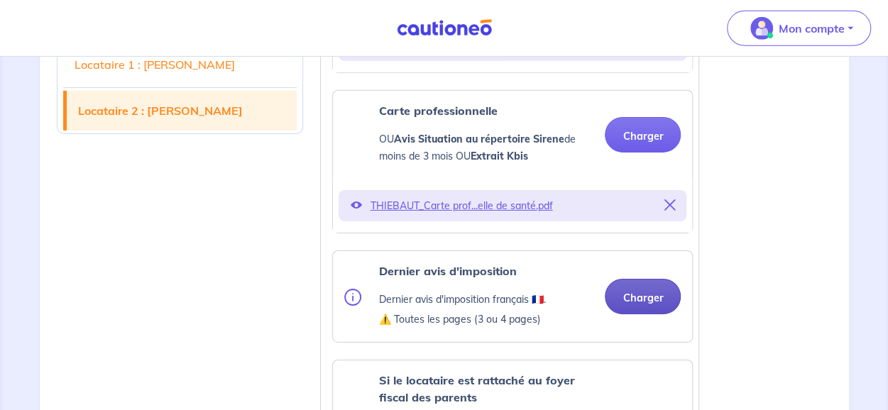
click at [626, 290] on button "Charger" at bounding box center [643, 296] width 76 height 35
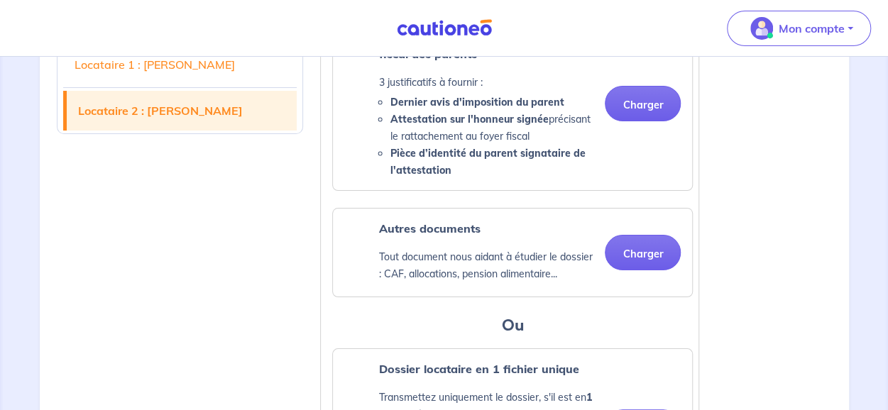
scroll to position [2655, 0]
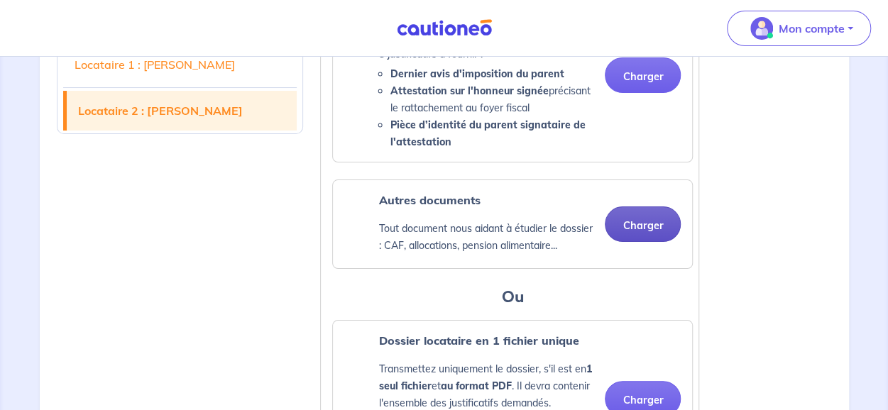
click at [629, 216] on button "Charger" at bounding box center [643, 223] width 76 height 35
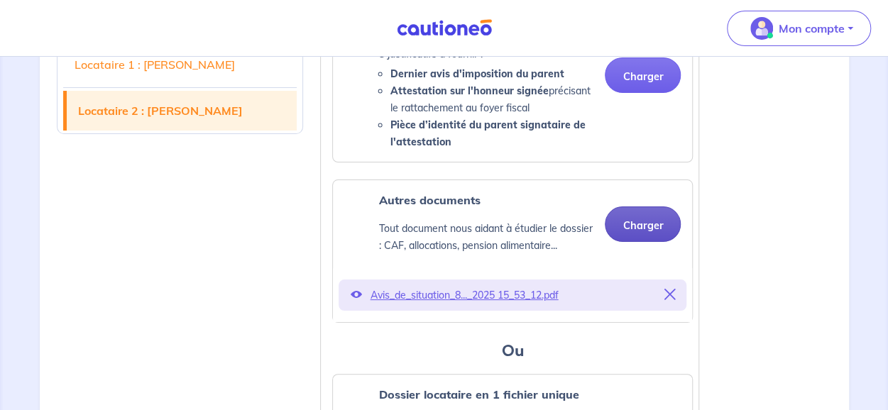
click at [646, 214] on button "Charger" at bounding box center [643, 223] width 76 height 35
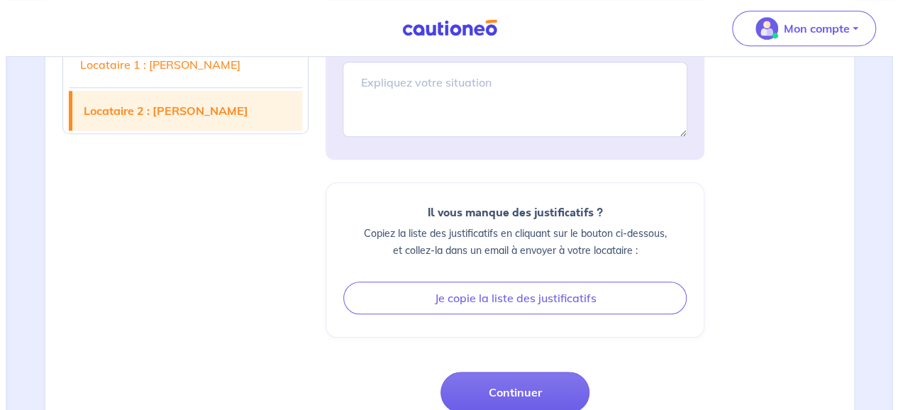
scroll to position [3364, 0]
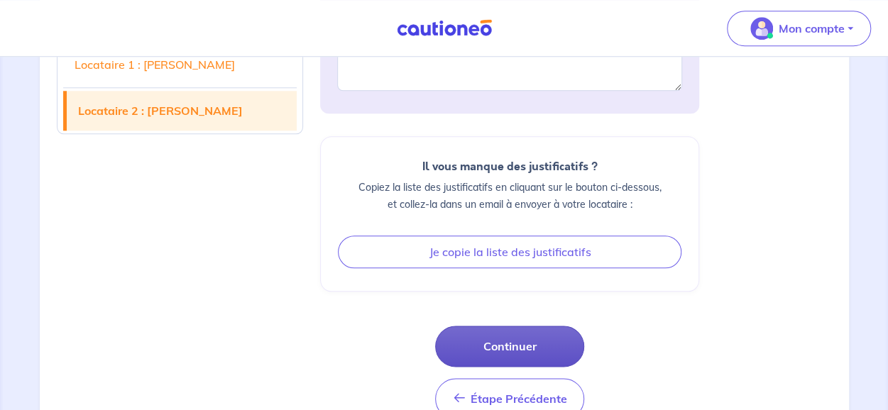
click at [505, 337] on button "Continuer" at bounding box center [509, 346] width 149 height 41
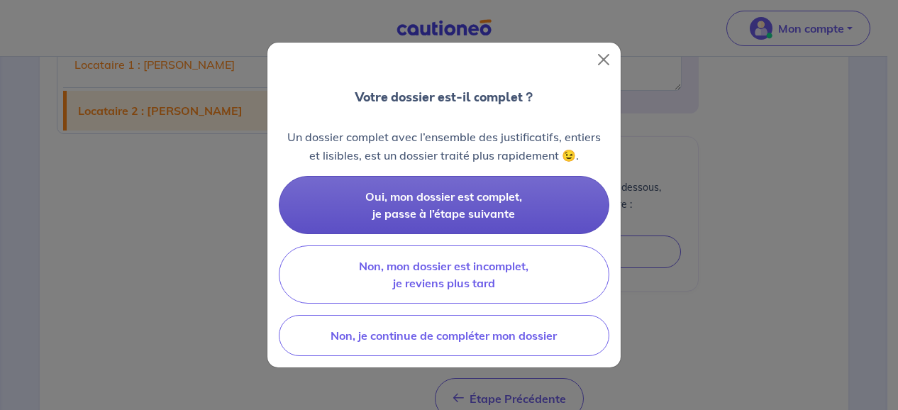
click at [467, 205] on button "Oui, mon dossier est complet, je passe à l’étape suivante" at bounding box center [444, 205] width 331 height 58
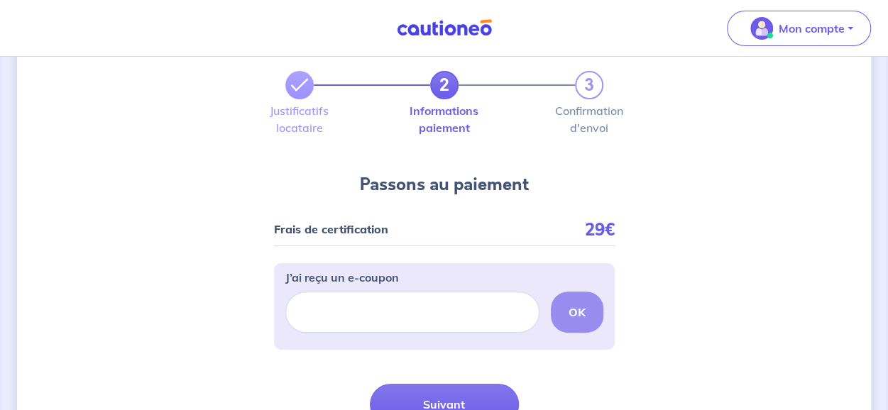
scroll to position [71, 0]
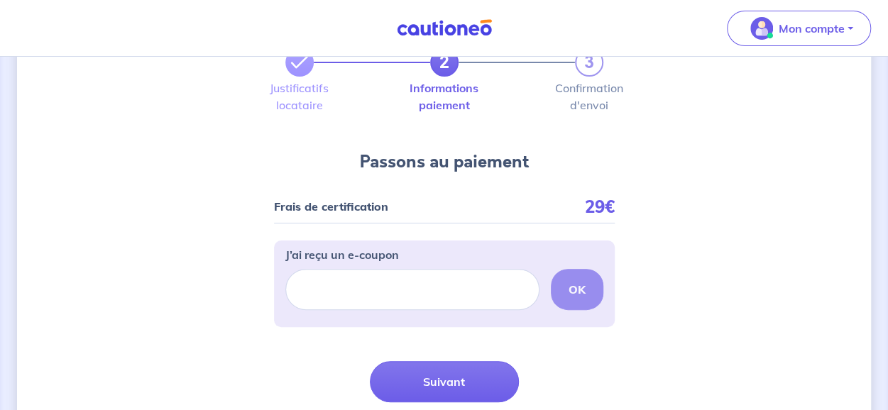
click at [421, 202] on div "Frais de certification 29€" at bounding box center [444, 213] width 341 height 22
click at [574, 283] on div "OK" at bounding box center [444, 289] width 318 height 41
click at [580, 205] on div "Frais de certification 29€" at bounding box center [444, 213] width 341 height 22
click at [359, 258] on p "J’ai reçu un e-coupon" at bounding box center [342, 254] width 114 height 17
click at [359, 269] on input "J’ai reçu un e-coupon" at bounding box center [412, 289] width 254 height 41
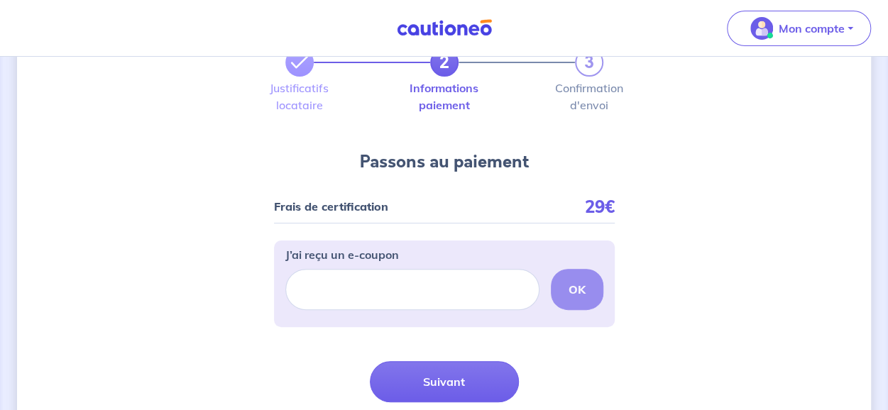
click at [423, 209] on div "Frais de certification 29€" at bounding box center [444, 213] width 341 height 22
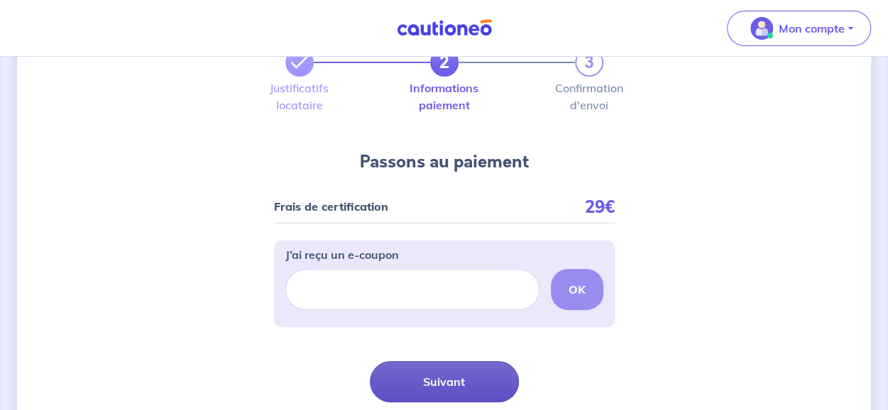
click at [434, 371] on button "Suivant" at bounding box center [444, 381] width 149 height 41
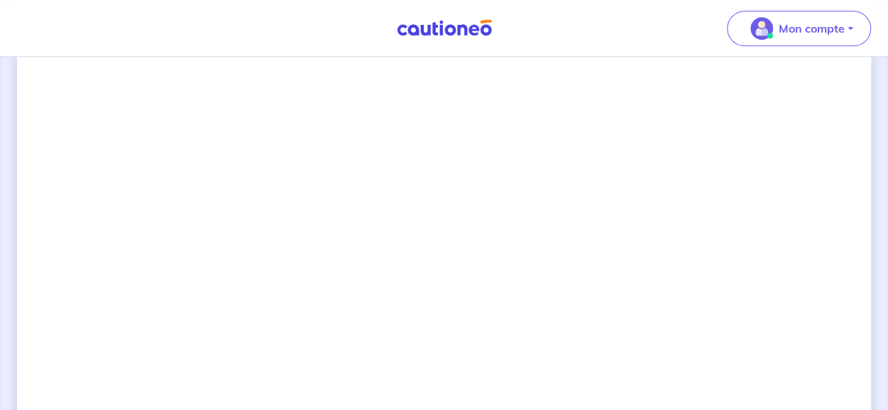
scroll to position [565, 0]
click at [176, 292] on div "2 3 Justificatifs locataire Informations paiement Confirmation d'envoi Passons …" at bounding box center [444, 129] width 854 height 1241
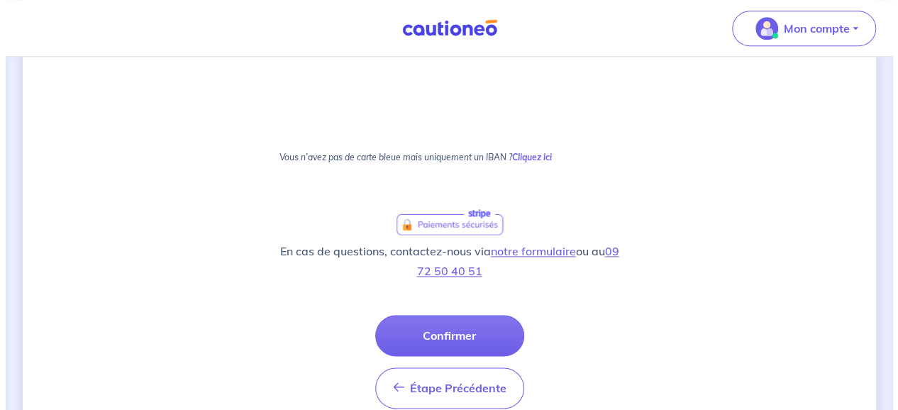
scroll to position [920, 0]
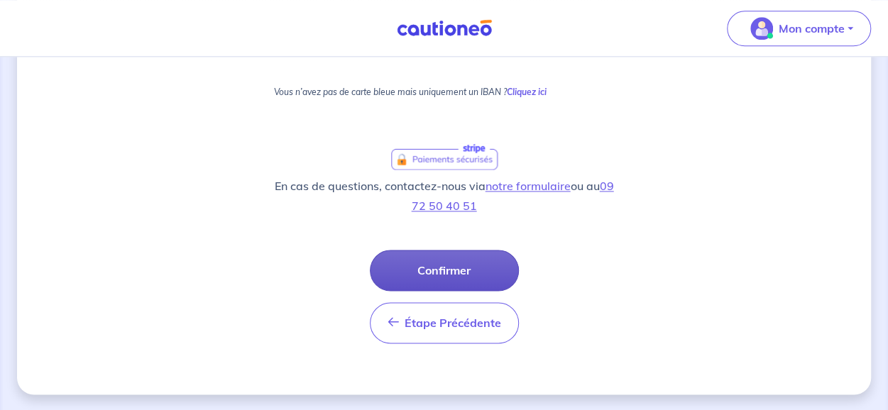
click at [440, 256] on button "Confirmer" at bounding box center [444, 270] width 149 height 41
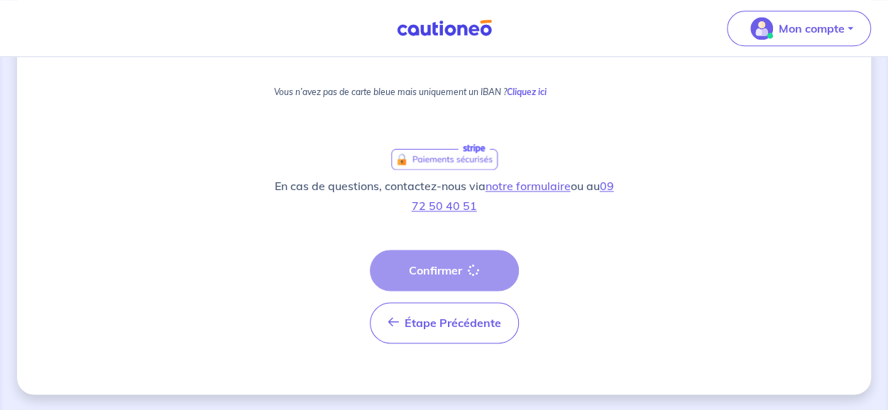
click at [440, 256] on div "Étape Précédente Précédent Confirmer Confirmer" at bounding box center [444, 297] width 149 height 94
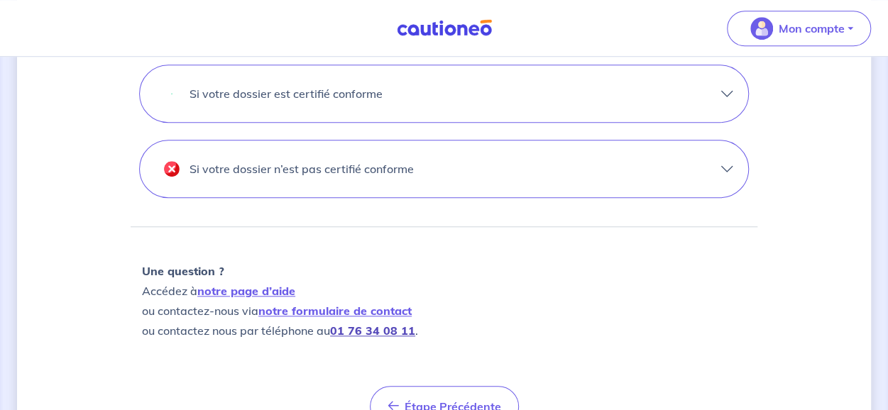
scroll to position [568, 0]
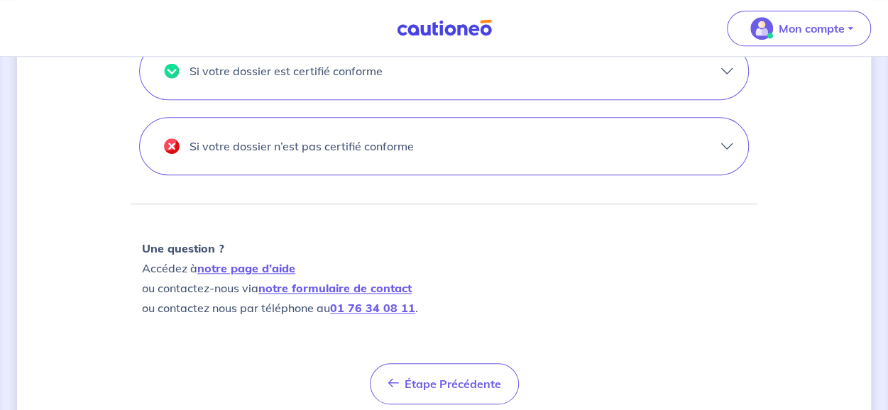
click at [363, 145] on p "Si votre dossier n’est pas certifié conforme" at bounding box center [301, 146] width 224 height 23
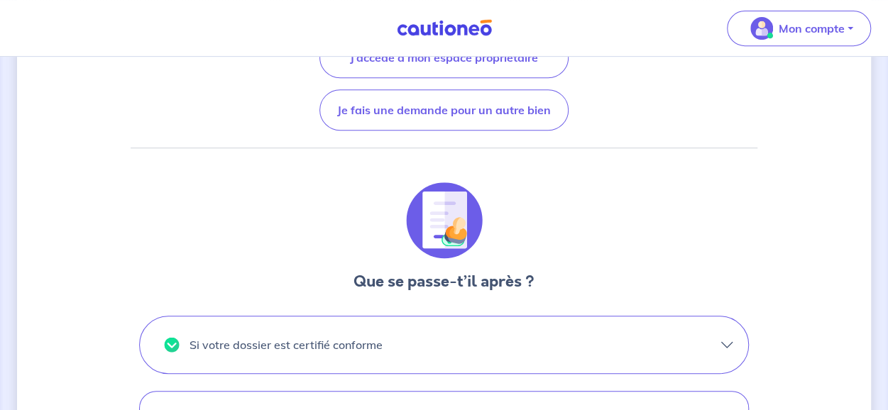
scroll to position [284, 0]
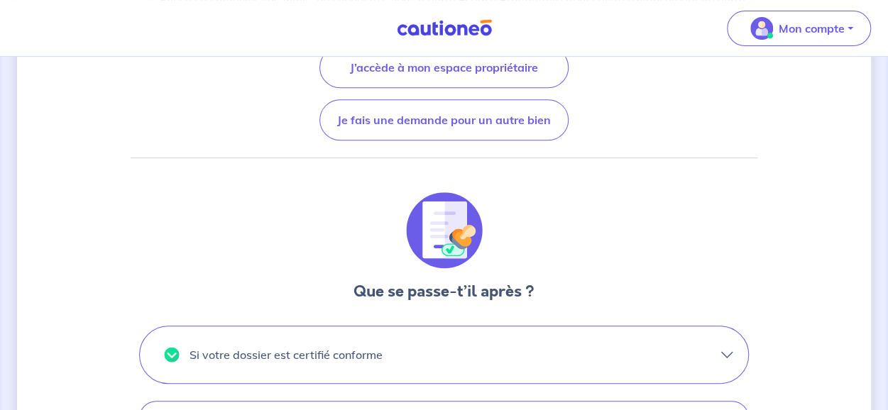
click at [302, 351] on p "Si votre dossier est certifié conforme" at bounding box center [285, 354] width 193 height 23
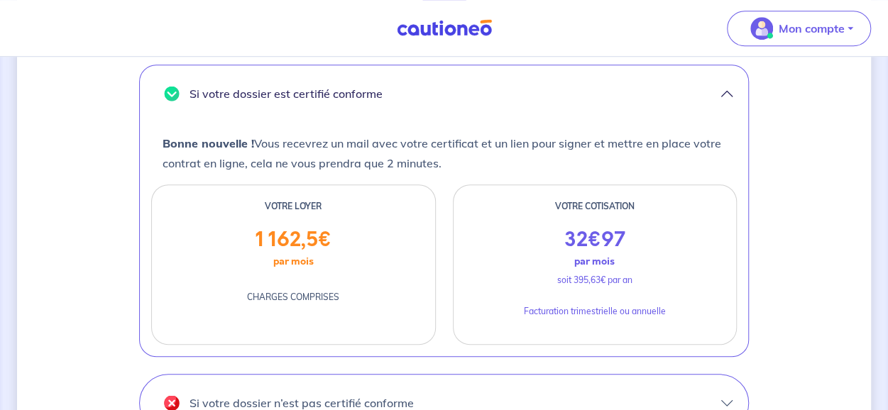
scroll to position [568, 0]
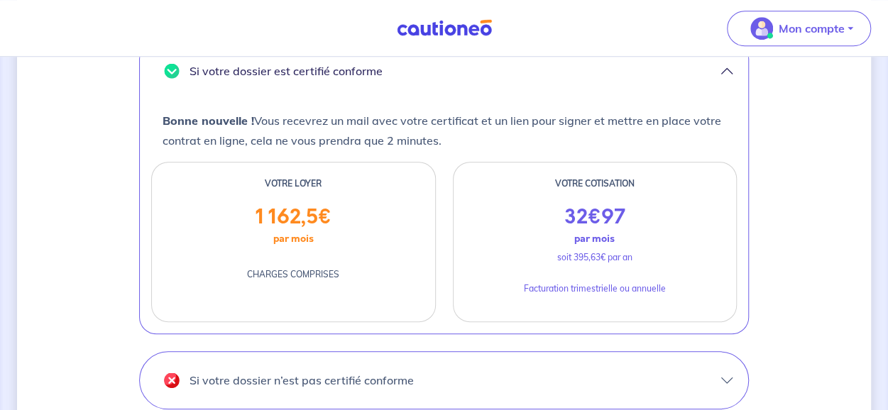
click at [71, 262] on div "Votre moyen de paiement a été validé. Votre dossier est désormais en cours d’an…" at bounding box center [444, 92] width 854 height 1172
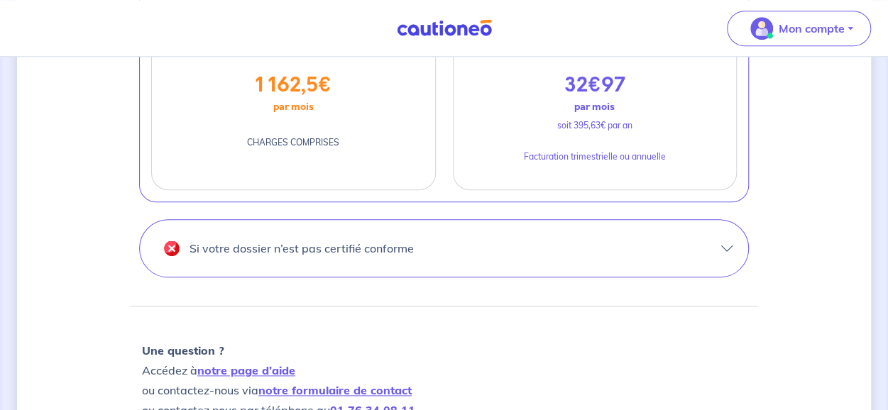
scroll to position [780, 0]
